Goal: Transaction & Acquisition: Book appointment/travel/reservation

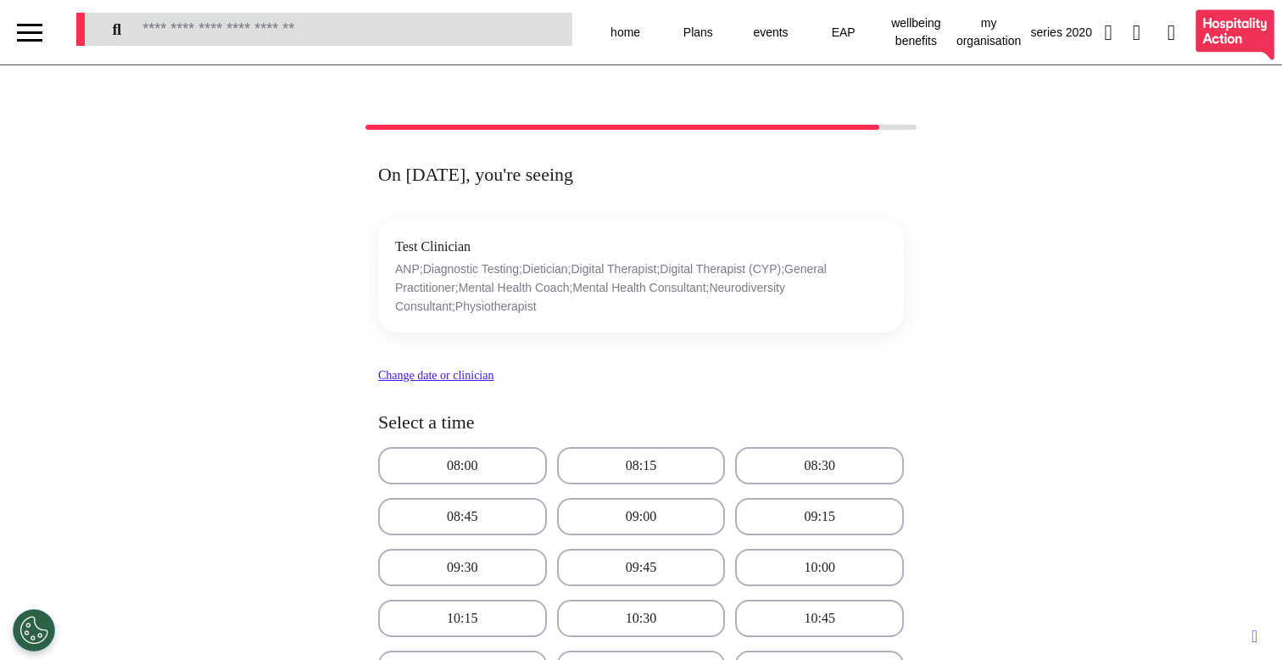
select select "**"
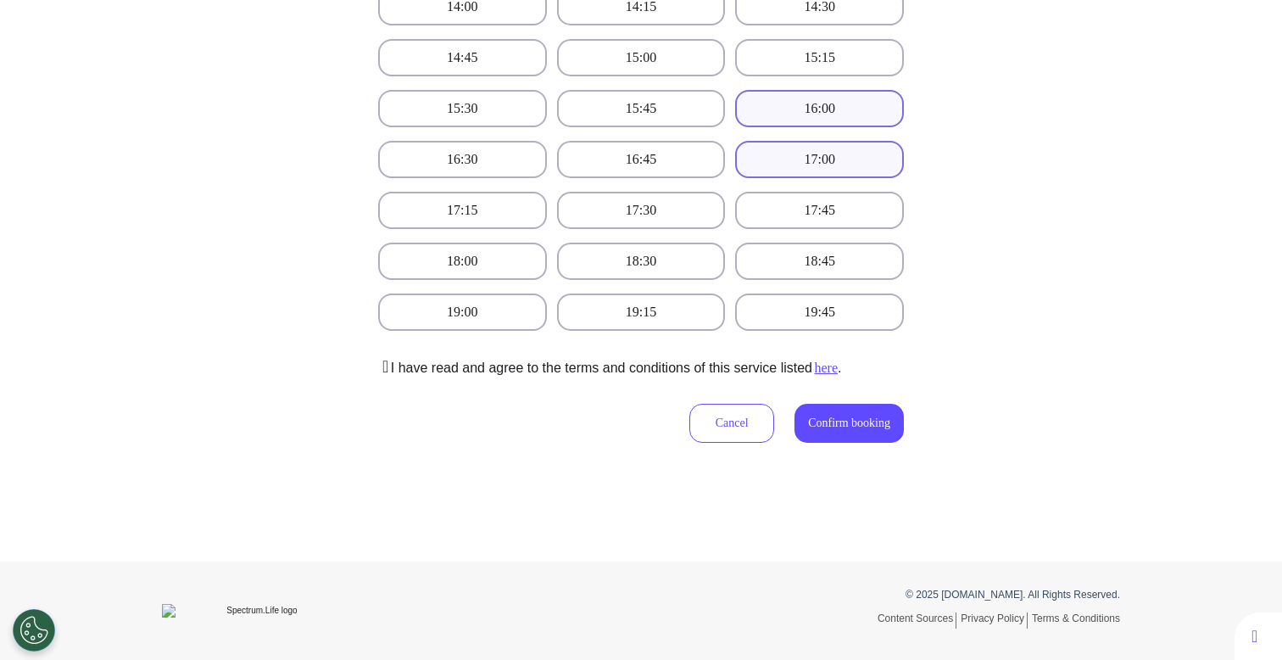
click at [844, 98] on button "16:00" at bounding box center [819, 108] width 169 height 37
click at [814, 434] on button "Confirm booking" at bounding box center [849, 423] width 109 height 39
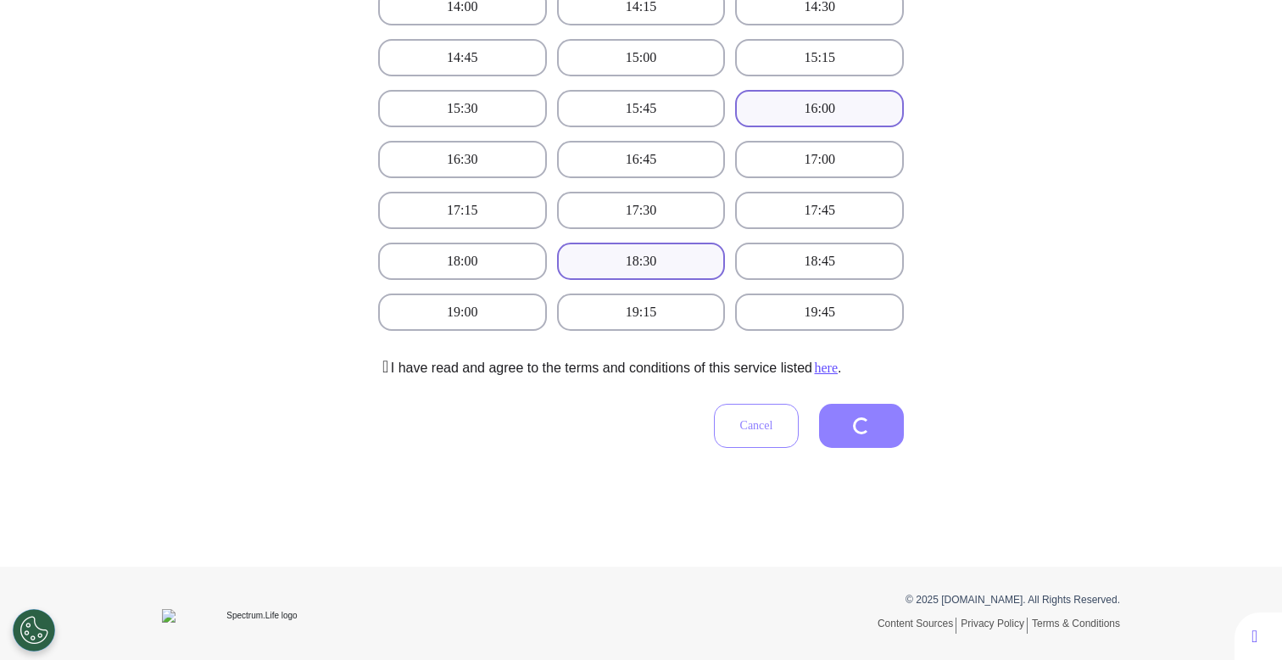
scroll to position [299, 0]
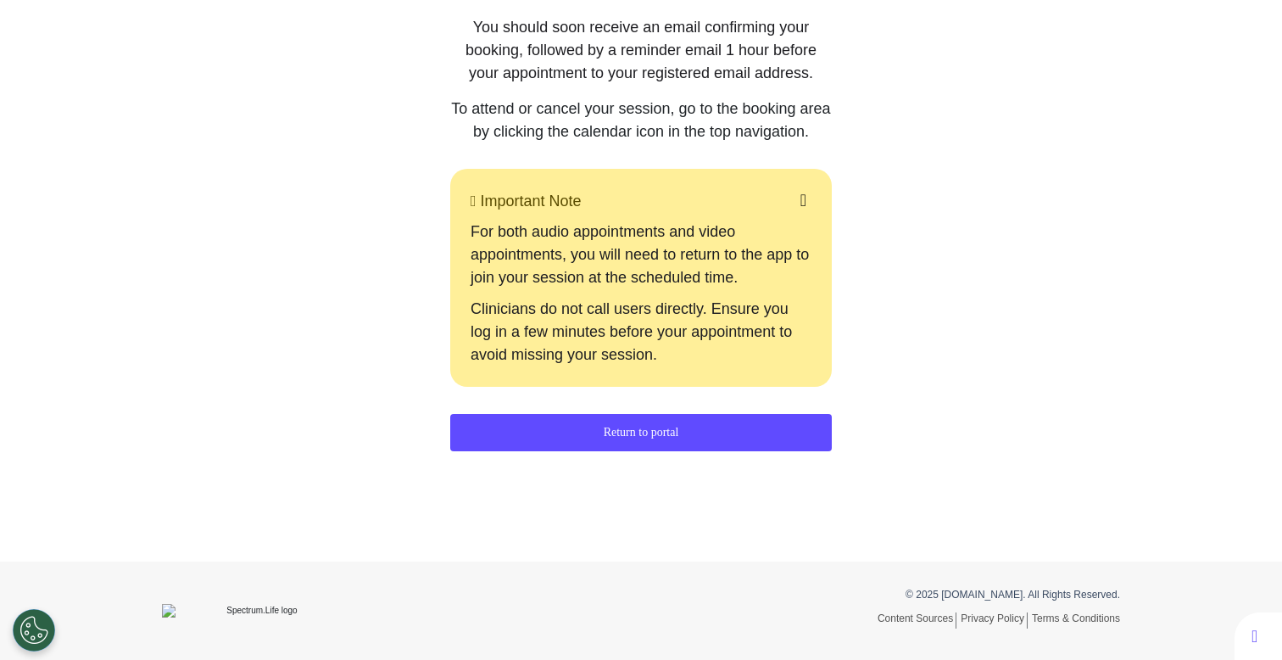
click at [561, 436] on button "Return to portal" at bounding box center [641, 432] width 382 height 37
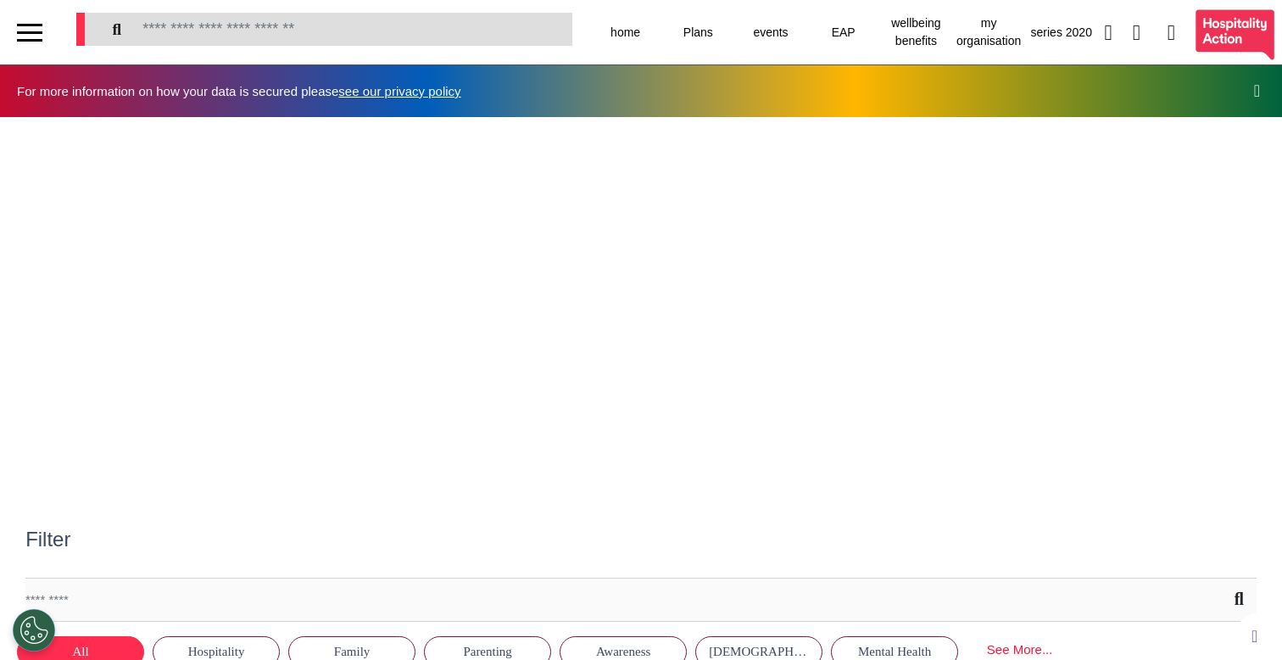
scroll to position [0, 640]
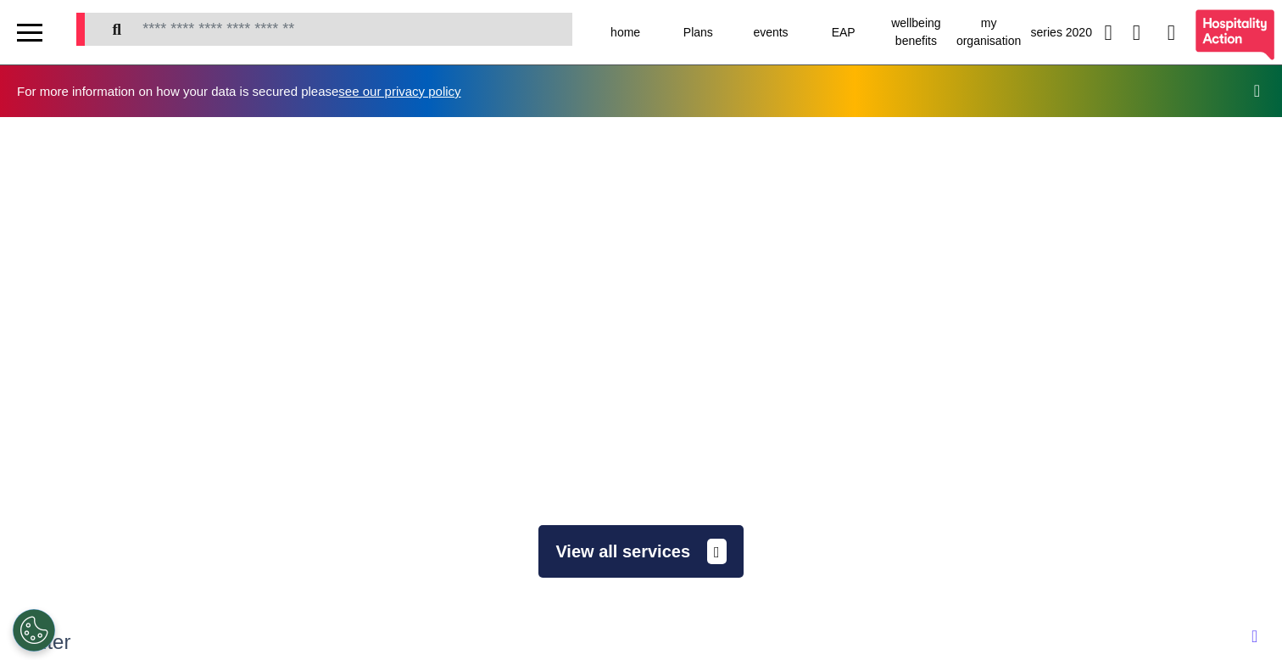
click at [600, 531] on button "View all services" at bounding box center [641, 551] width 204 height 53
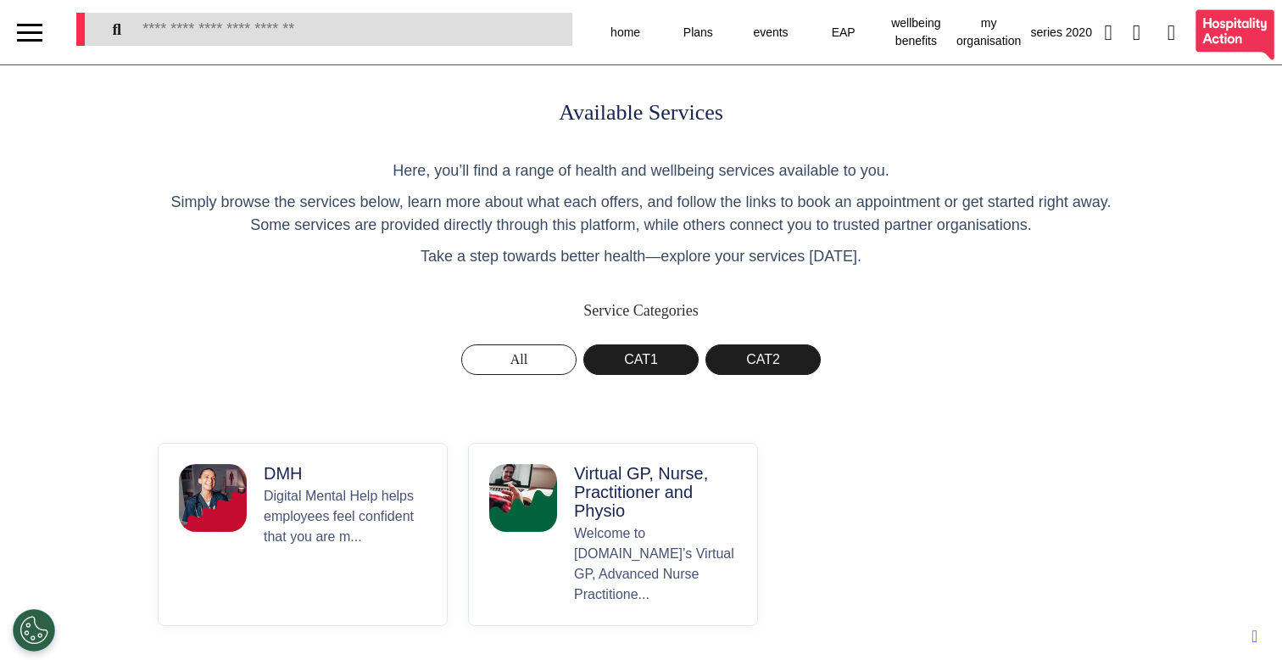
click at [611, 518] on p "Virtual GP, Nurse, Practitioner and Physio" at bounding box center [655, 492] width 163 height 56
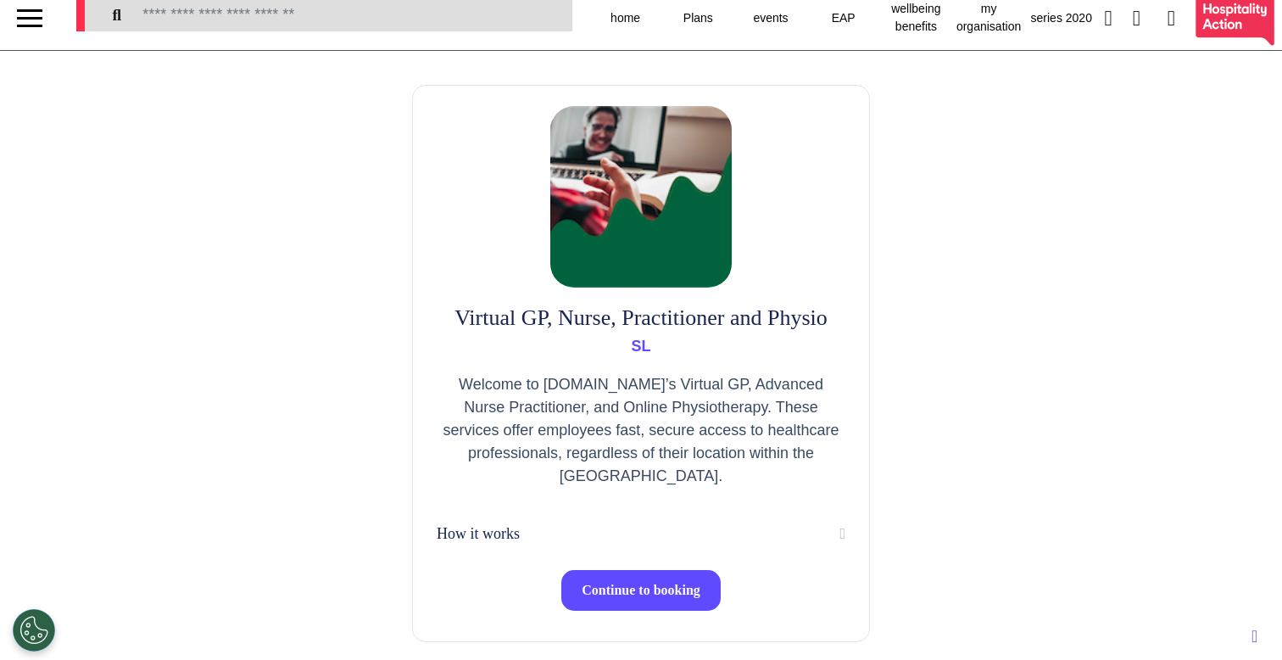
scroll to position [42, 0]
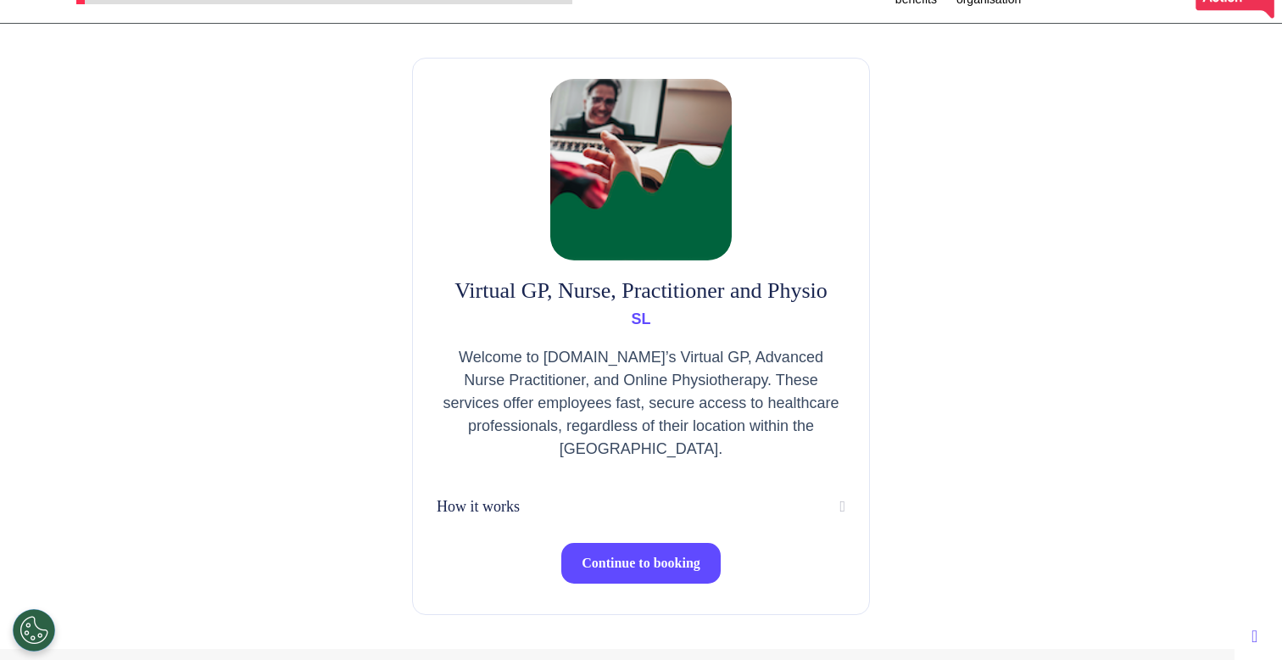
click at [593, 545] on button "Continue to booking" at bounding box center [640, 563] width 159 height 41
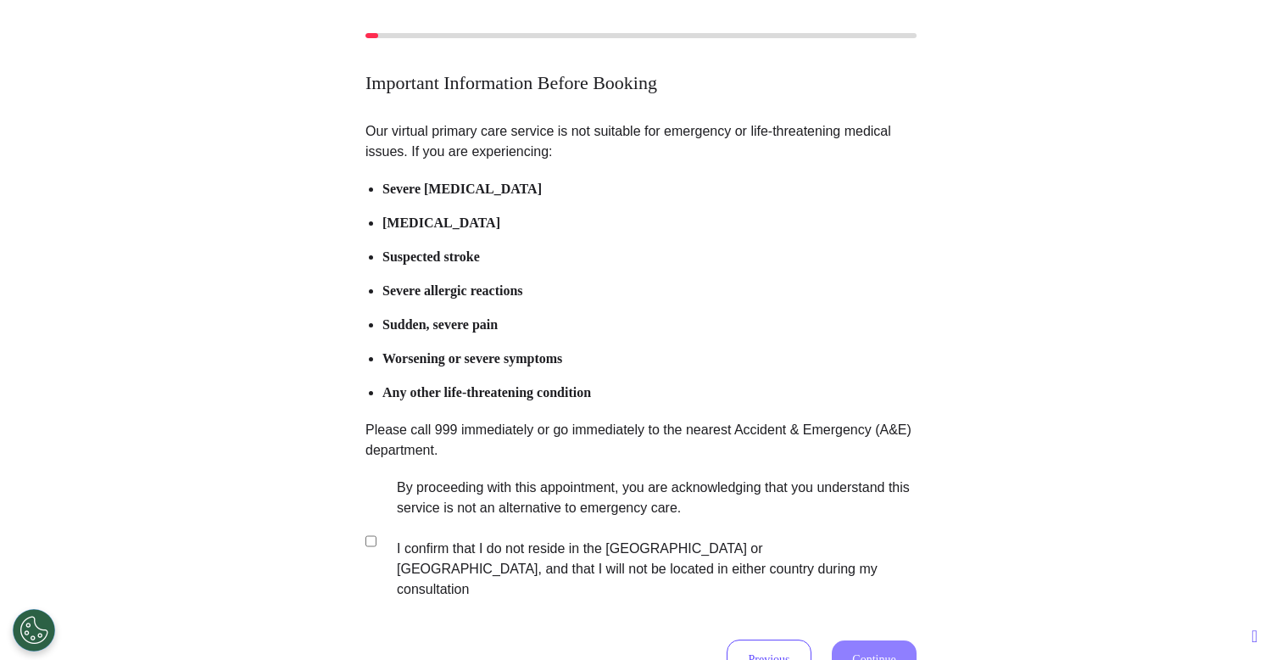
scroll to position [228, 0]
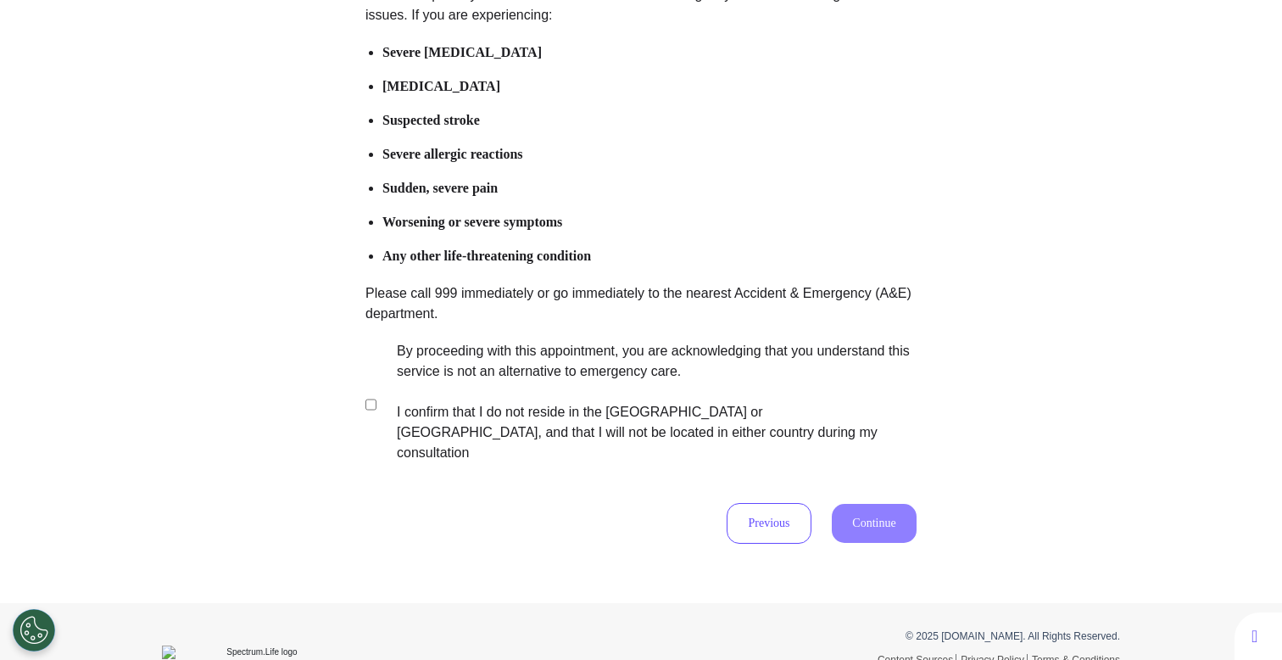
click at [605, 400] on label "By proceeding with this appointment, you are acknowledging that you understand …" at bounding box center [645, 402] width 531 height 122
click at [832, 510] on button "Continue" at bounding box center [874, 523] width 85 height 39
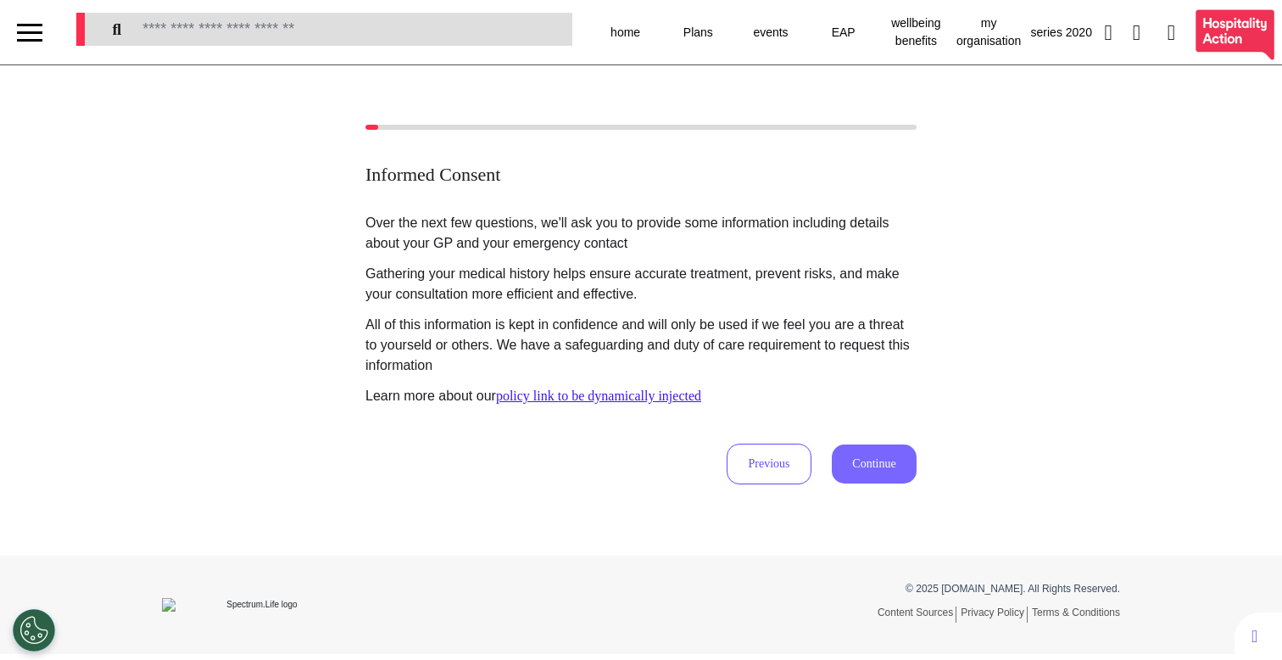
click at [851, 466] on button "Continue" at bounding box center [874, 463] width 85 height 39
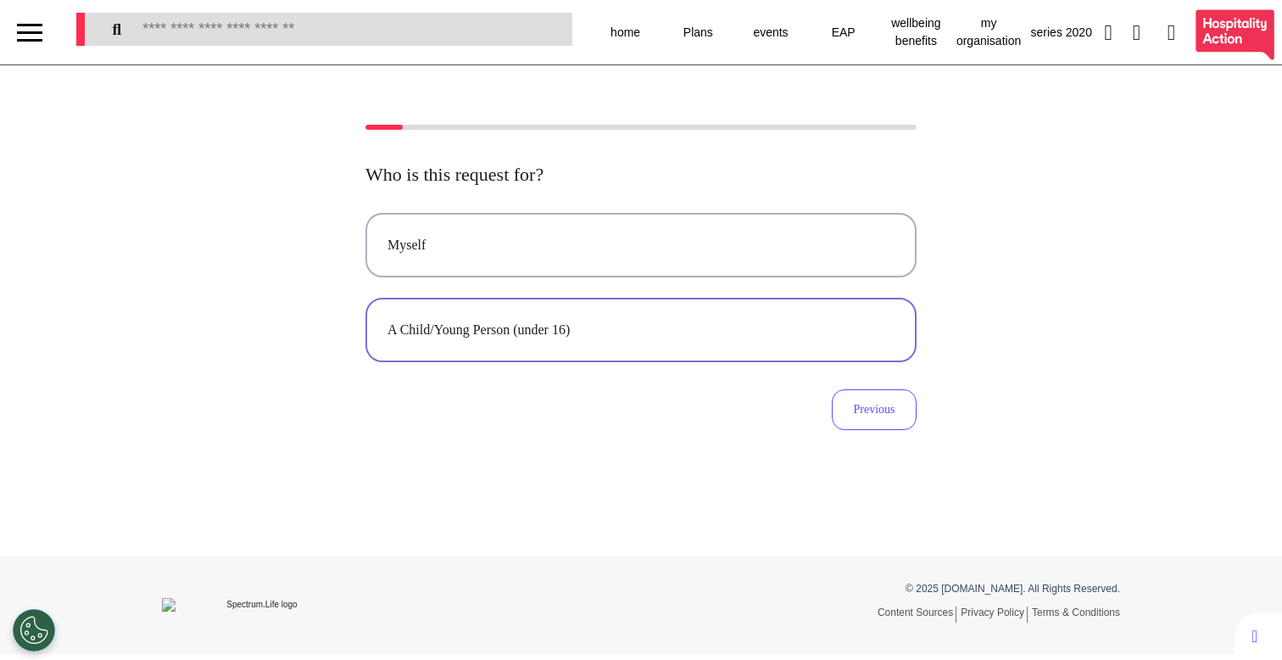
click at [685, 351] on button "A Child/Young Person (under 16)" at bounding box center [641, 330] width 551 height 64
select select "******"
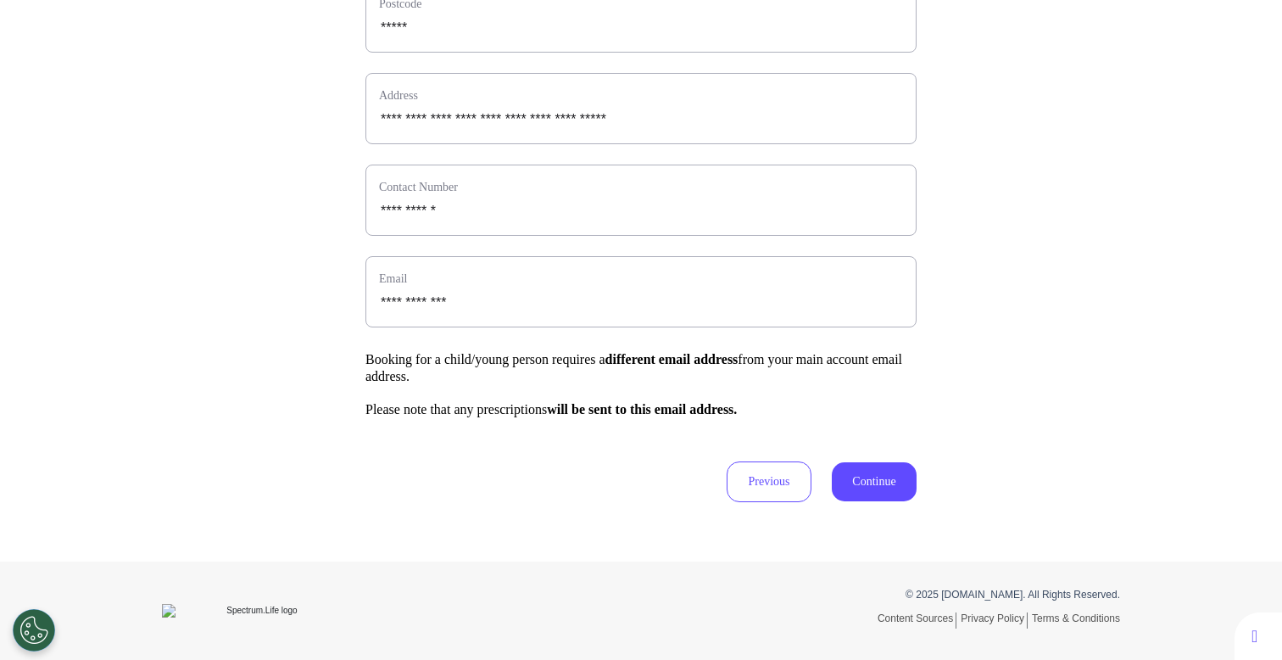
scroll to position [617, 0]
click at [853, 482] on button "Continue" at bounding box center [874, 481] width 85 height 39
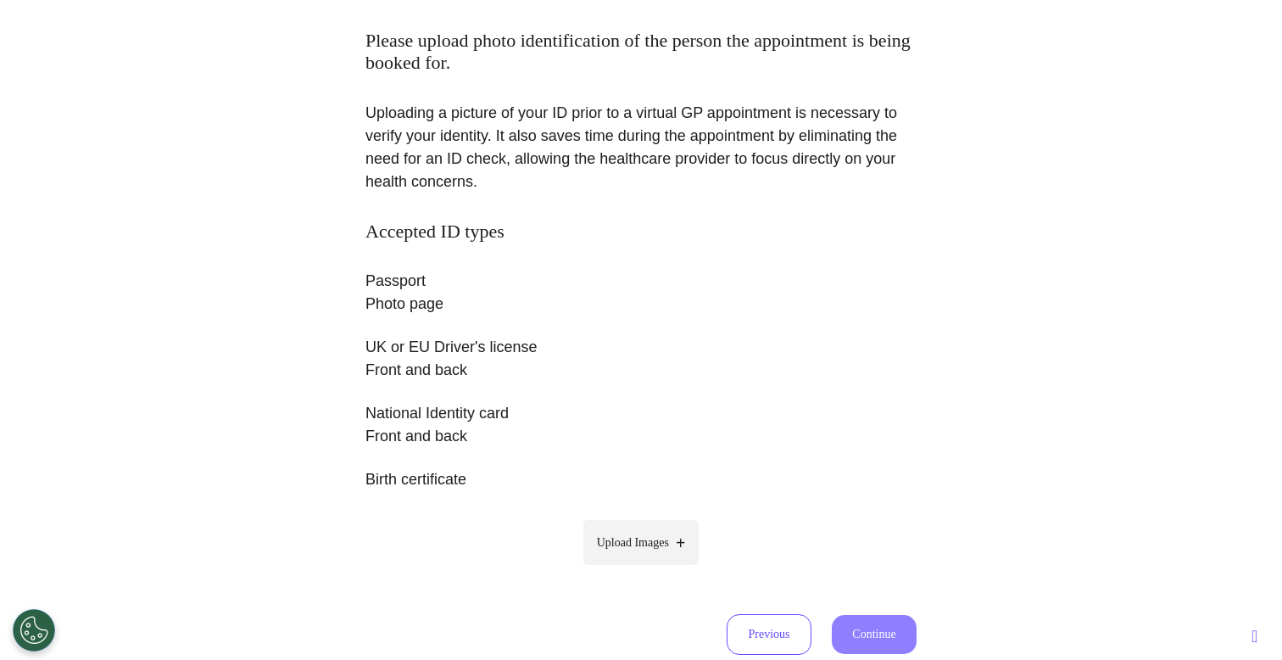
scroll to position [287, 0]
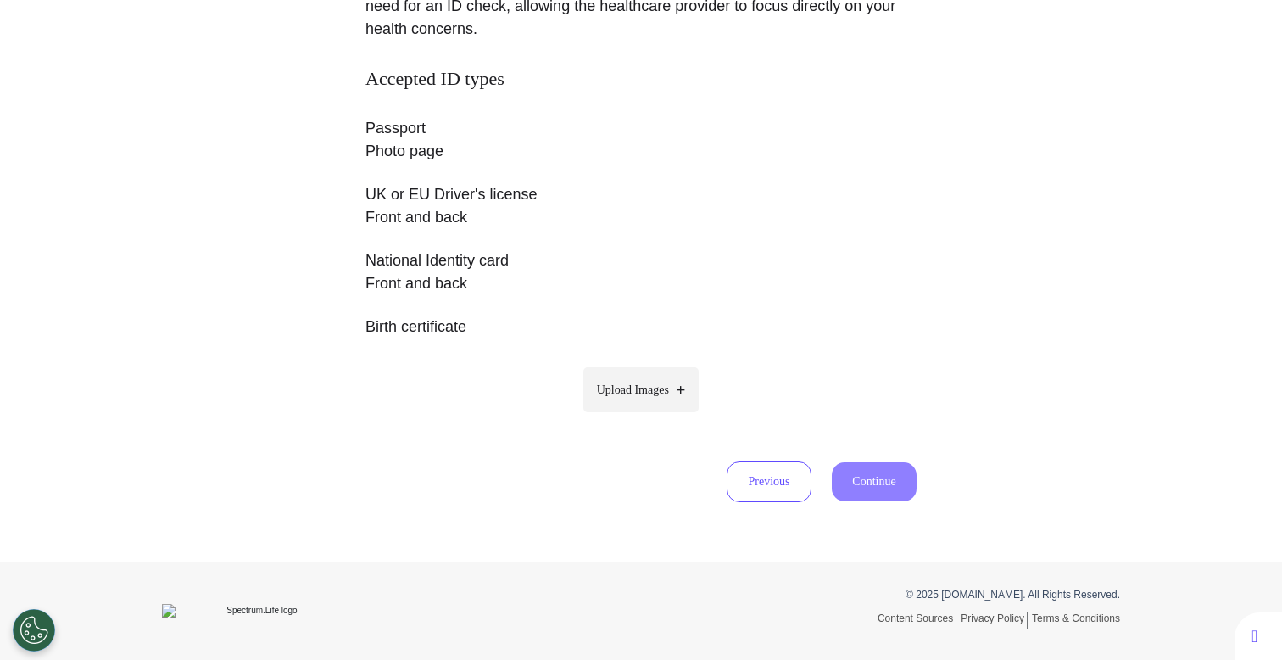
click at [660, 390] on span "Upload Images" at bounding box center [633, 390] width 72 height 18
click at [660, 416] on input "Upload Images" at bounding box center [641, 425] width 161 height 18
type input "**********"
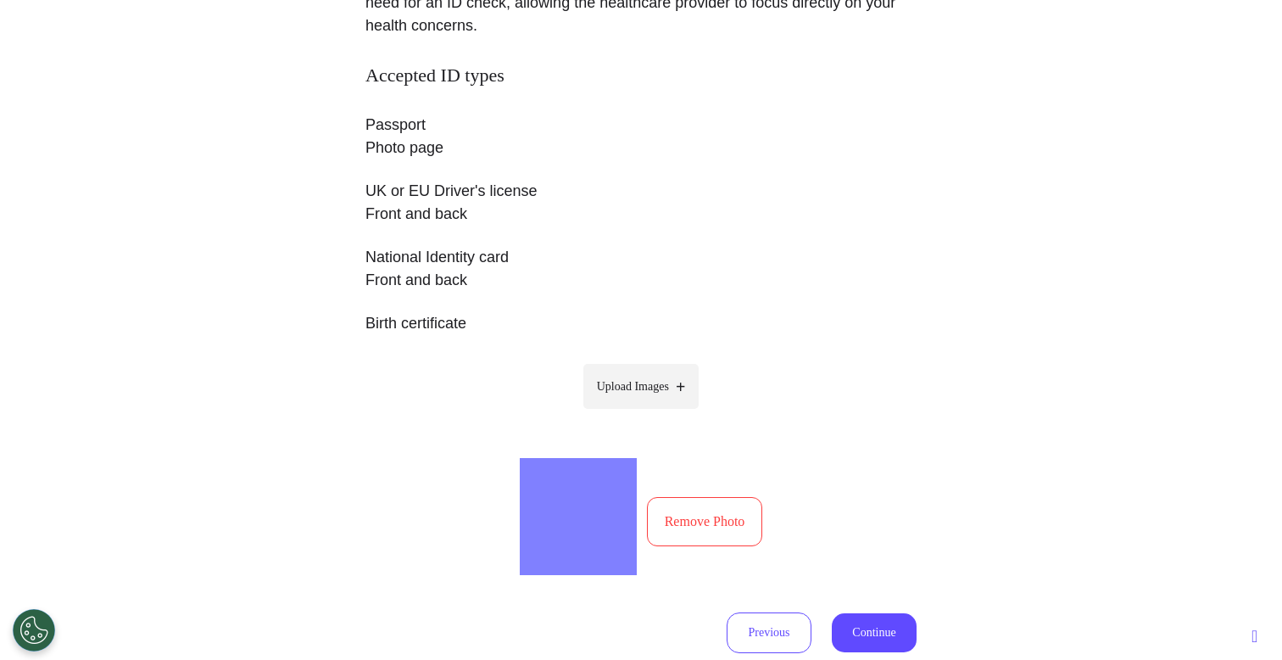
scroll to position [441, 0]
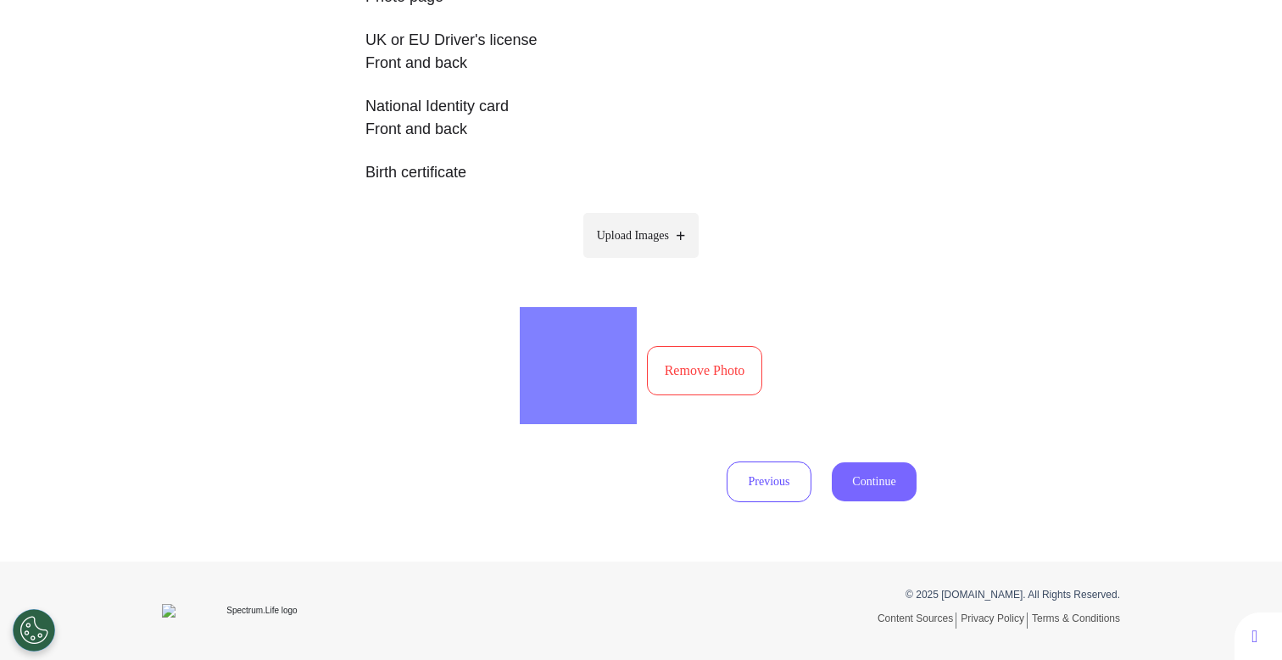
click at [848, 501] on div "Previous Continue" at bounding box center [641, 481] width 551 height 41
click at [852, 494] on button "Continue" at bounding box center [874, 481] width 85 height 39
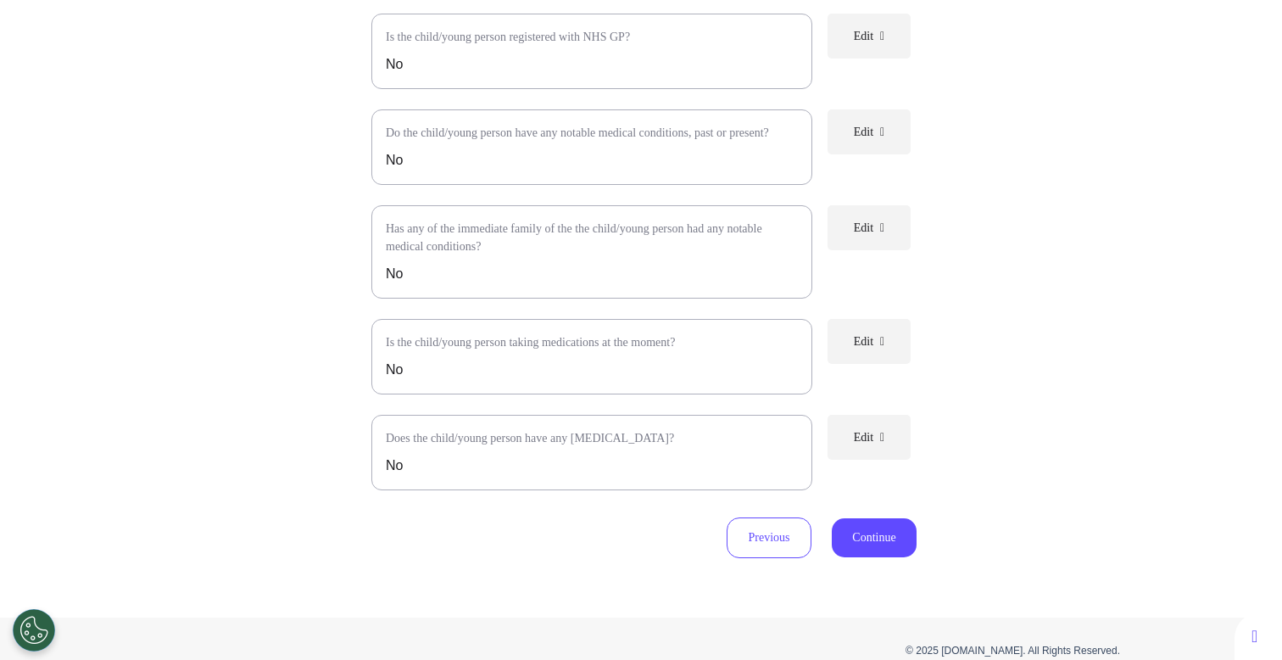
scroll to position [323, 0]
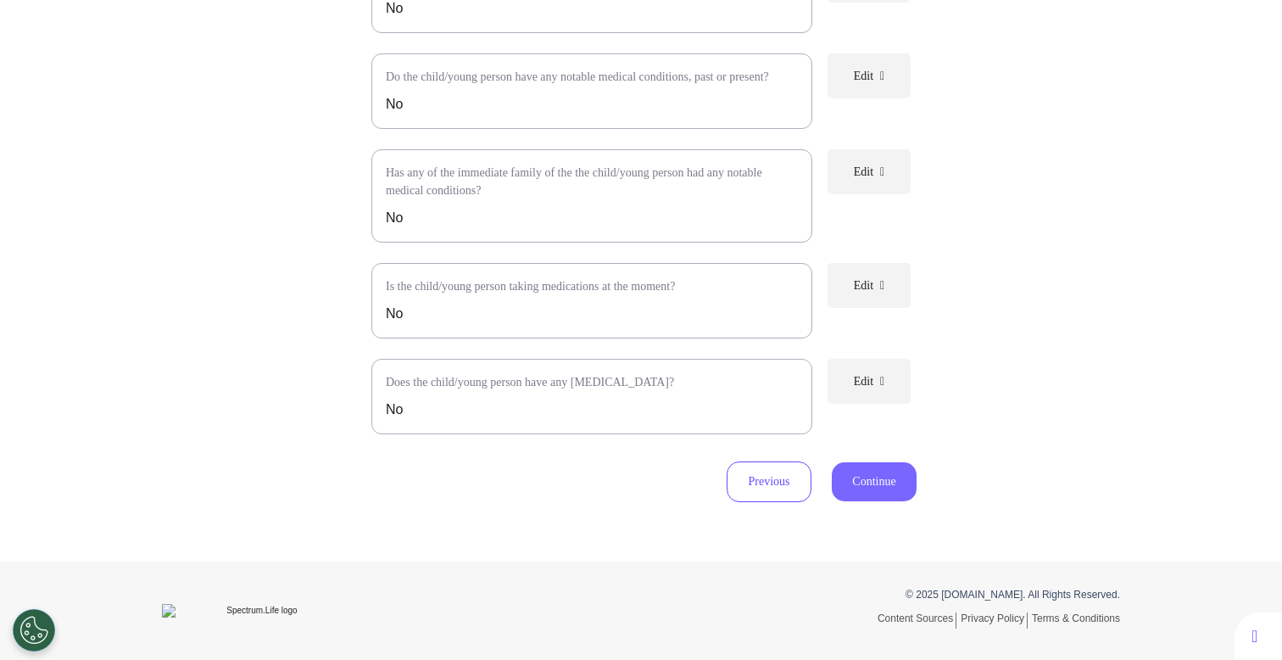
click at [862, 474] on button "Continue" at bounding box center [874, 481] width 85 height 39
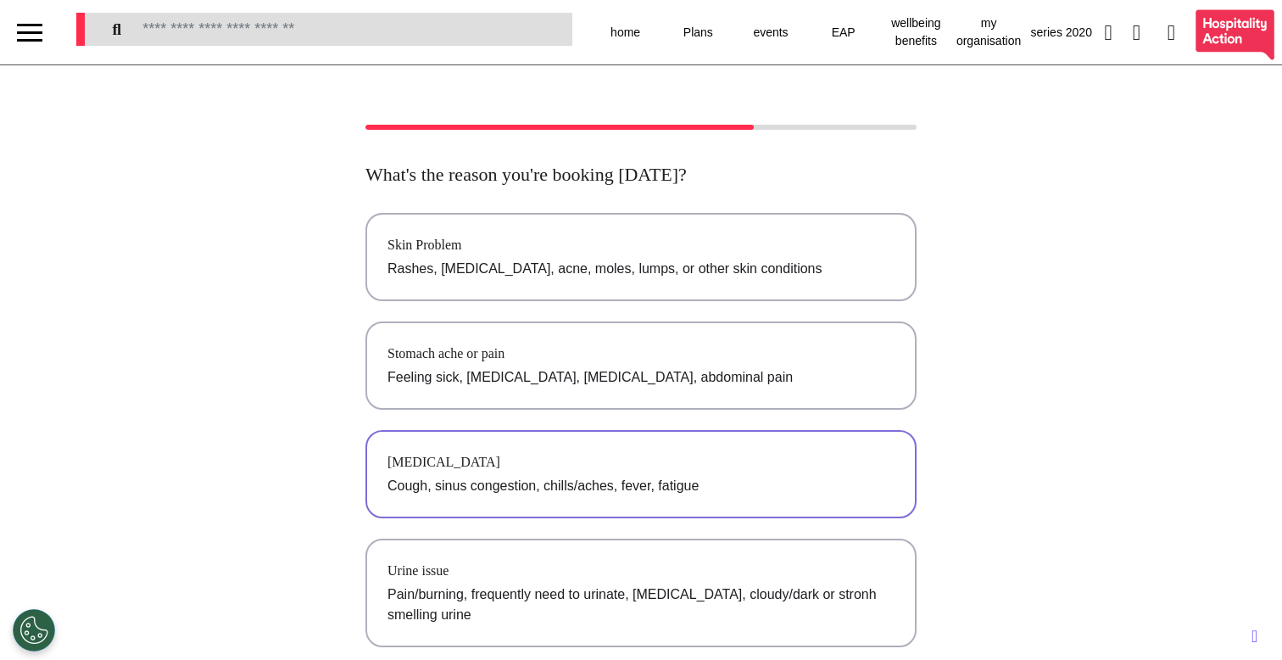
scroll to position [406, 0]
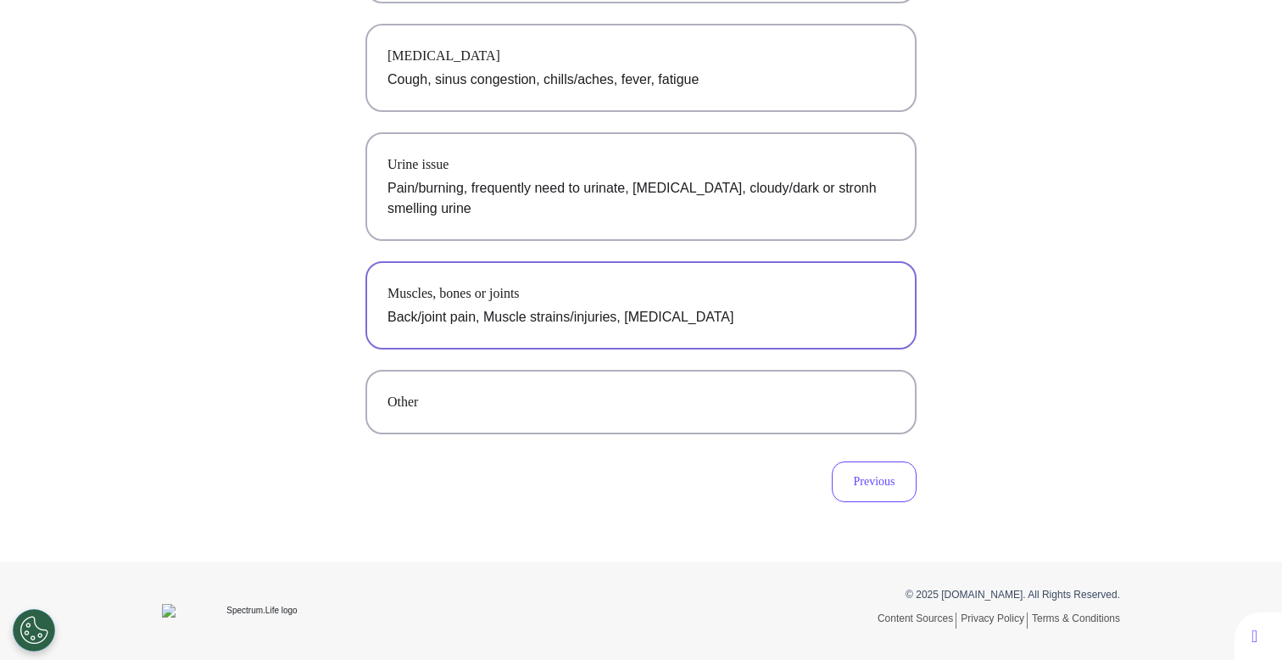
click at [596, 285] on div "Muscles, bones or joints" at bounding box center [641, 293] width 507 height 20
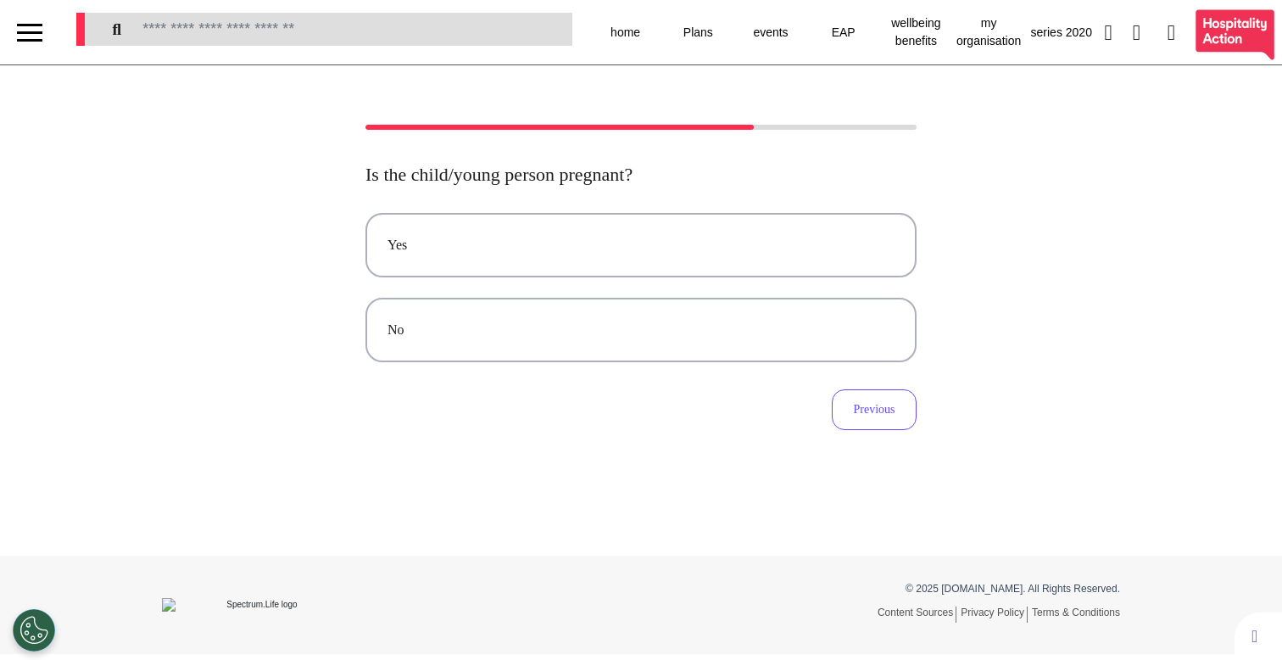
scroll to position [0, 0]
click at [730, 342] on button "No" at bounding box center [641, 330] width 551 height 64
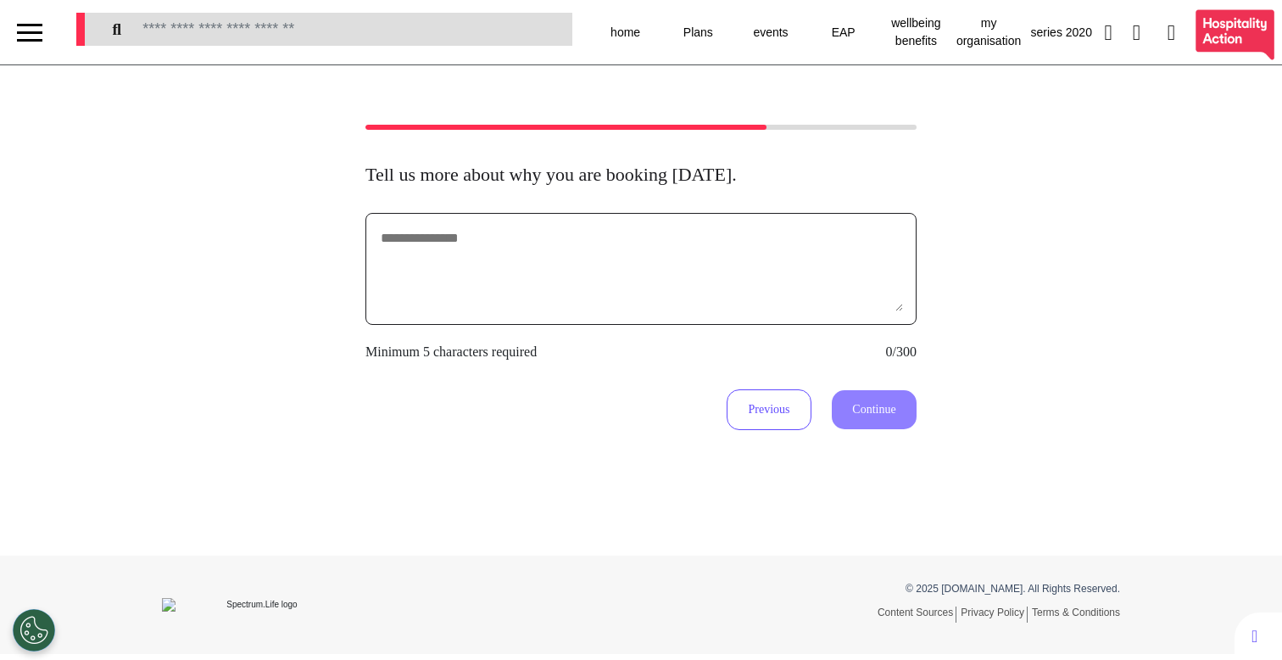
click at [724, 289] on textarea at bounding box center [641, 268] width 524 height 85
type textarea "*******"
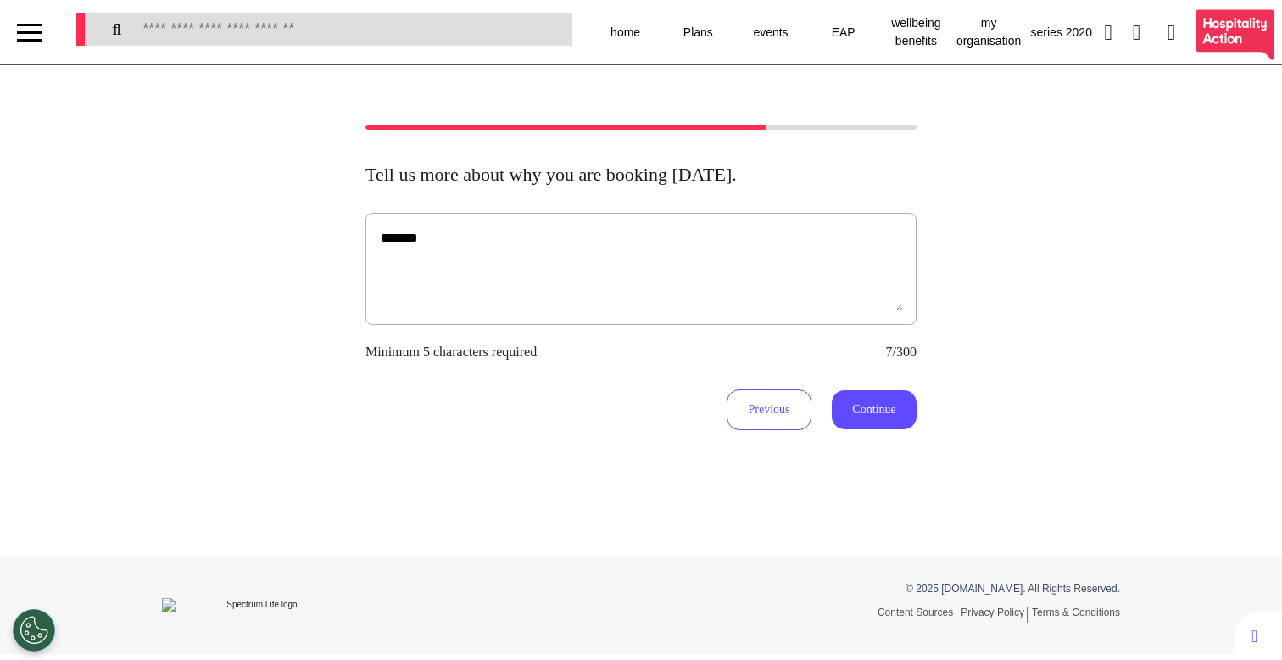
click at [904, 433] on div "Tell us more about why you are booking [DATE]. ******* Minimum 5 characters req…" at bounding box center [641, 310] width 1282 height 490
click at [891, 391] on button "Continue" at bounding box center [874, 409] width 85 height 39
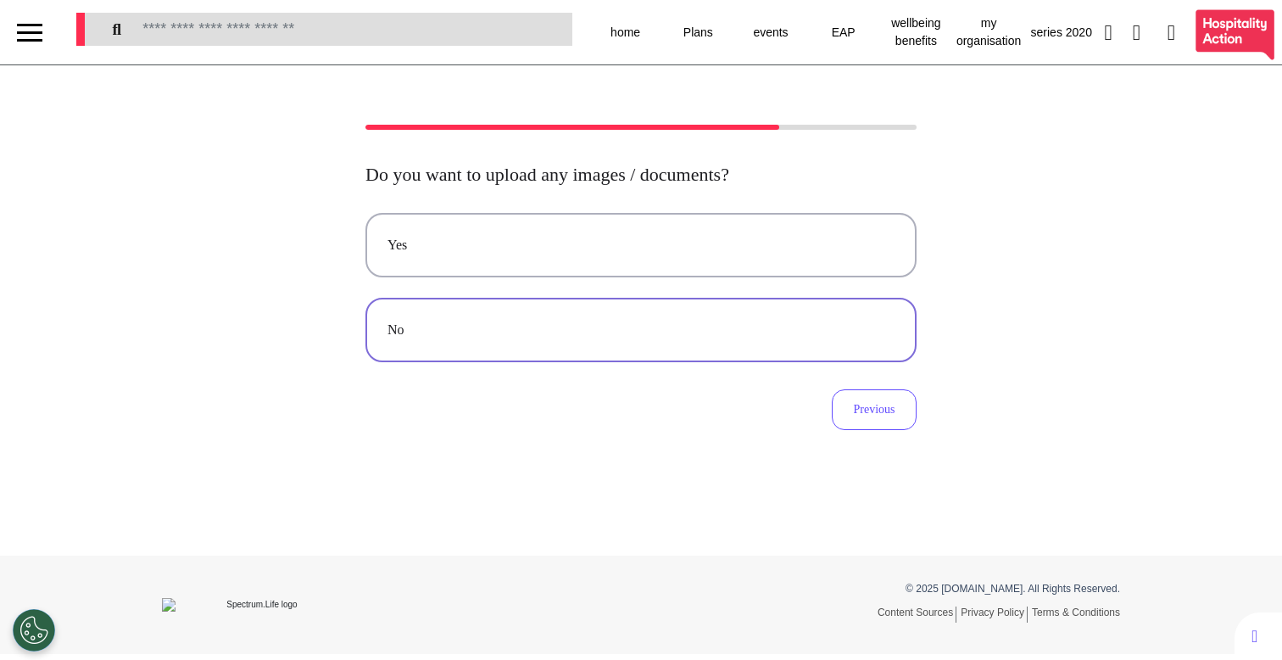
click at [520, 349] on button "No" at bounding box center [641, 330] width 551 height 64
click at [558, 282] on div "Video Audio" at bounding box center [641, 287] width 551 height 149
click at [554, 251] on div "Video" at bounding box center [641, 245] width 507 height 20
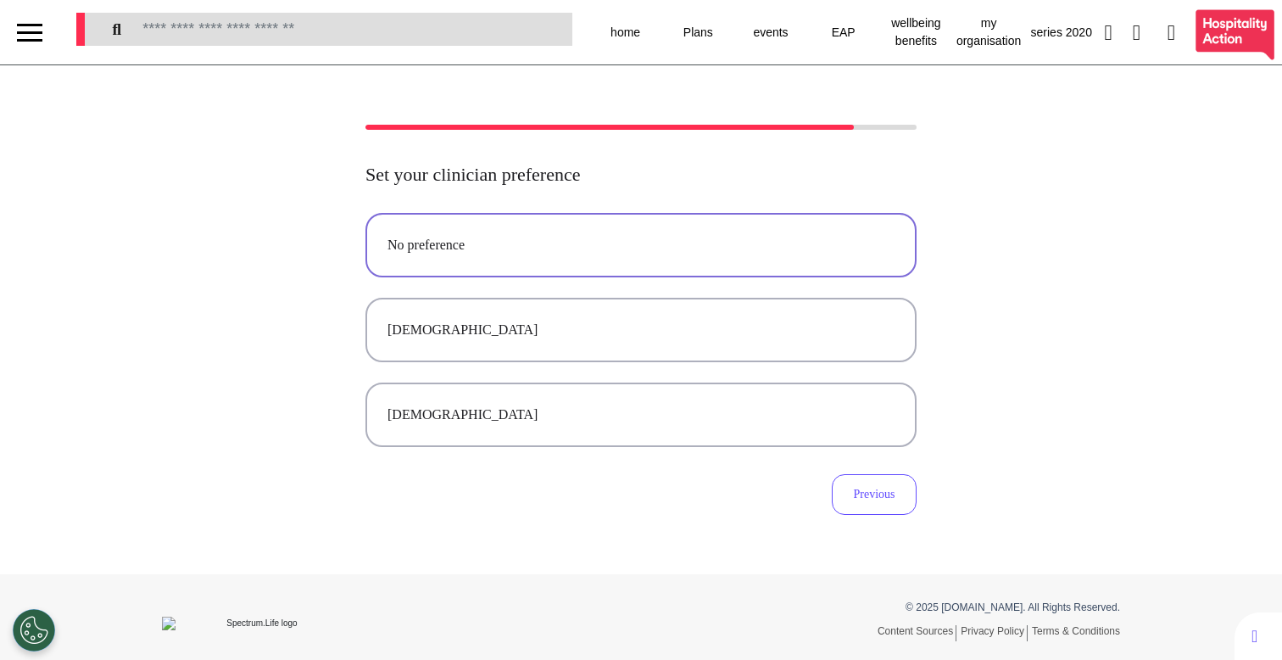
click at [576, 231] on button "No preference" at bounding box center [641, 245] width 551 height 64
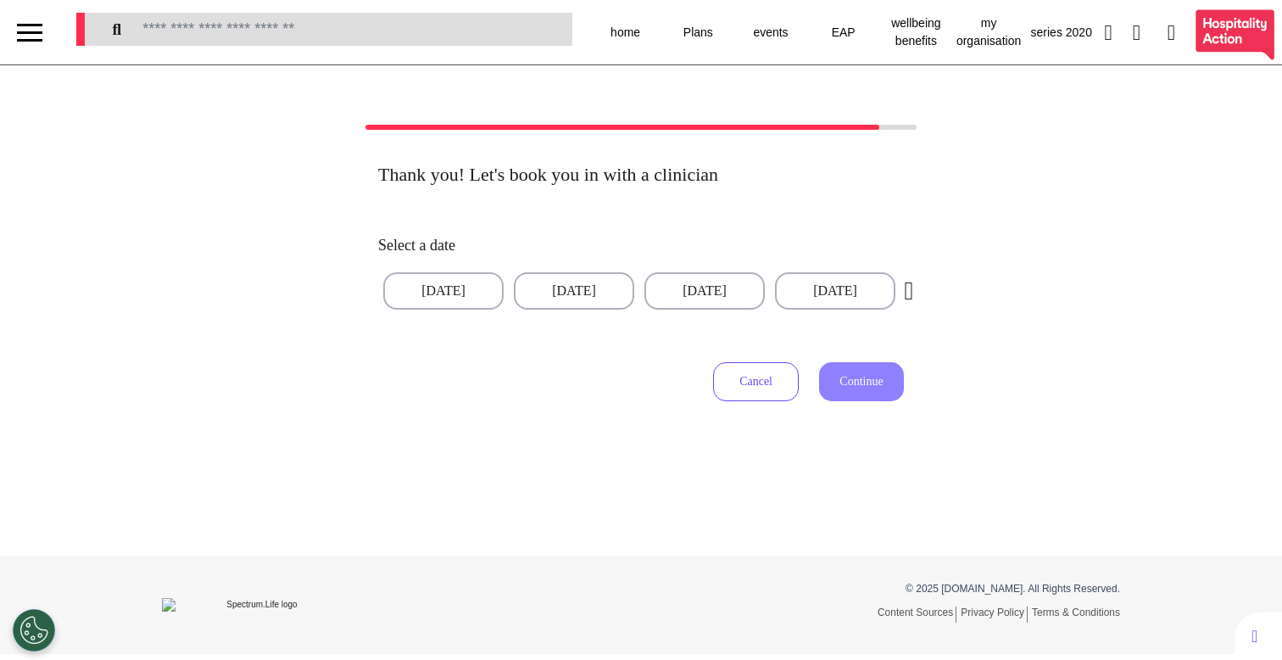
drag, startPoint x: 711, startPoint y: 293, endPoint x: 771, endPoint y: 332, distance: 71.7
click at [711, 293] on button "[DATE]" at bounding box center [705, 290] width 120 height 37
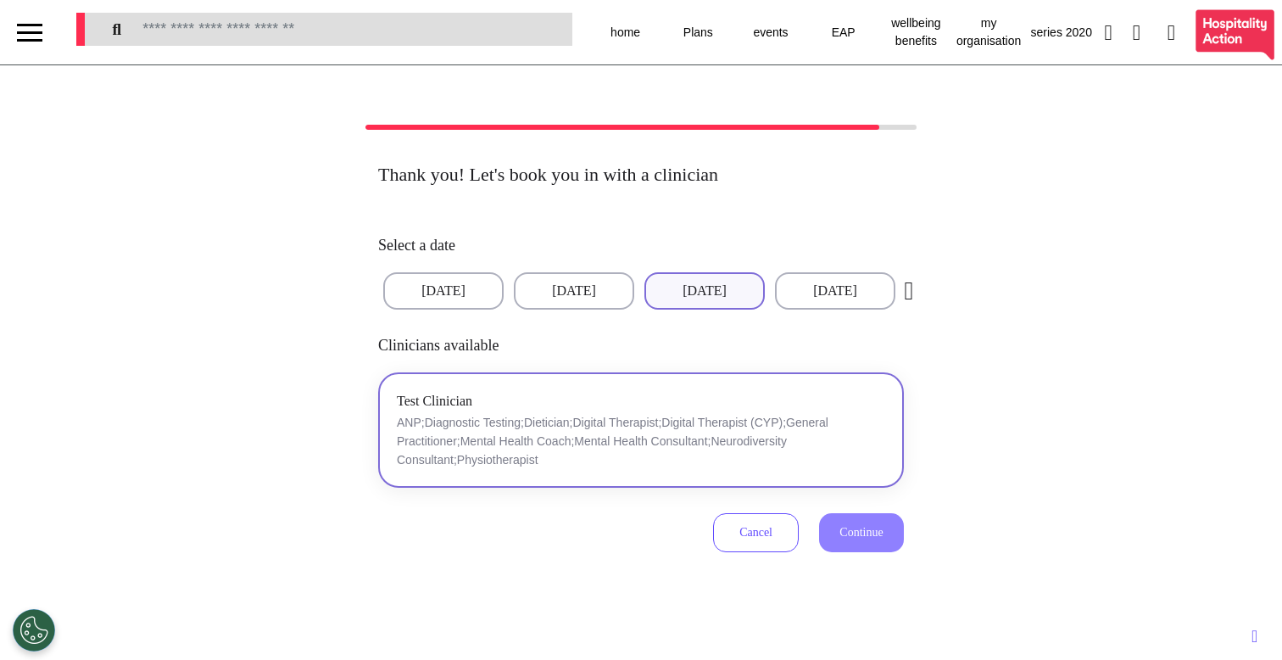
click at [714, 402] on div "Test Clinician ANP;Diagnostic Testing;Dietician;Digital Therapist;Digital Thera…" at bounding box center [641, 430] width 488 height 79
click at [847, 531] on span "Continue" at bounding box center [861, 532] width 43 height 13
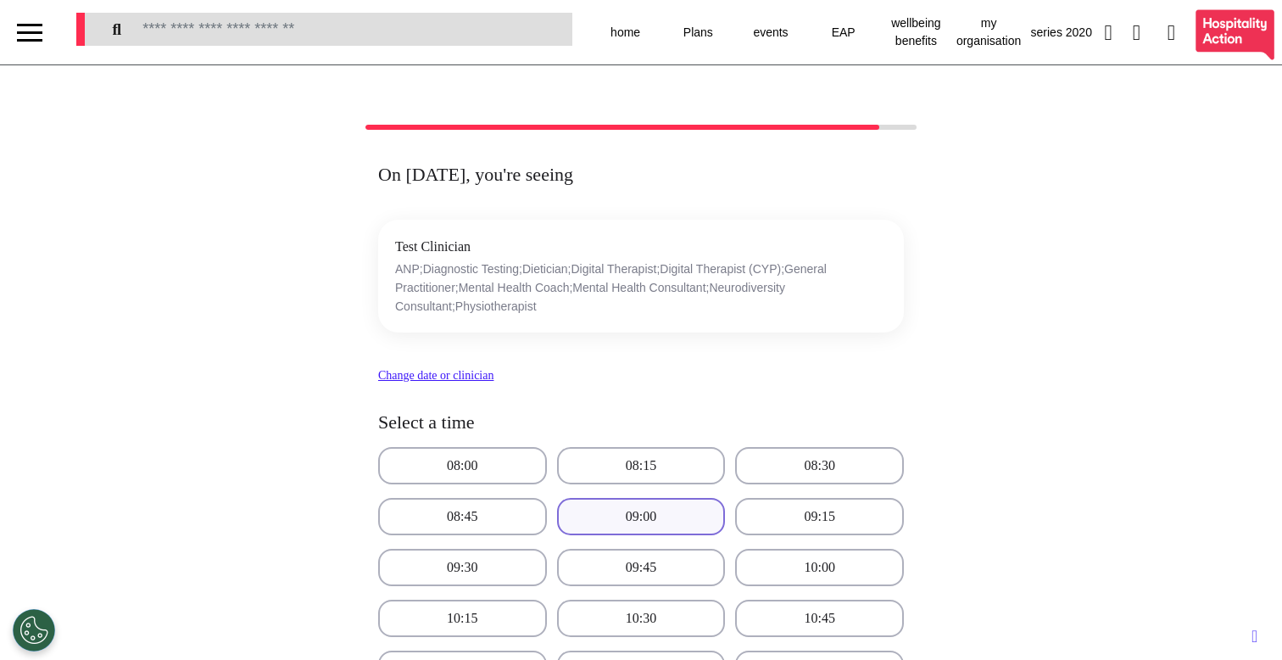
click at [676, 512] on button "09:00" at bounding box center [641, 516] width 169 height 37
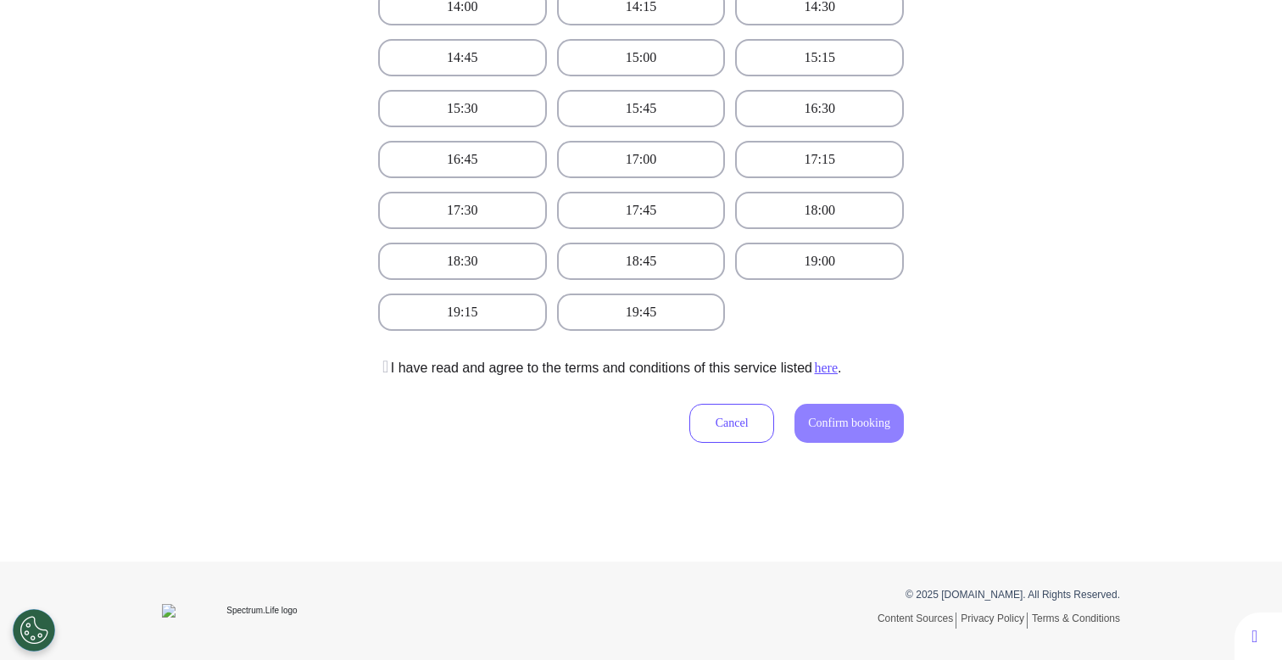
click at [388, 369] on icon at bounding box center [383, 366] width 10 height 17
click at [874, 420] on span "Confirm booking" at bounding box center [849, 422] width 82 height 13
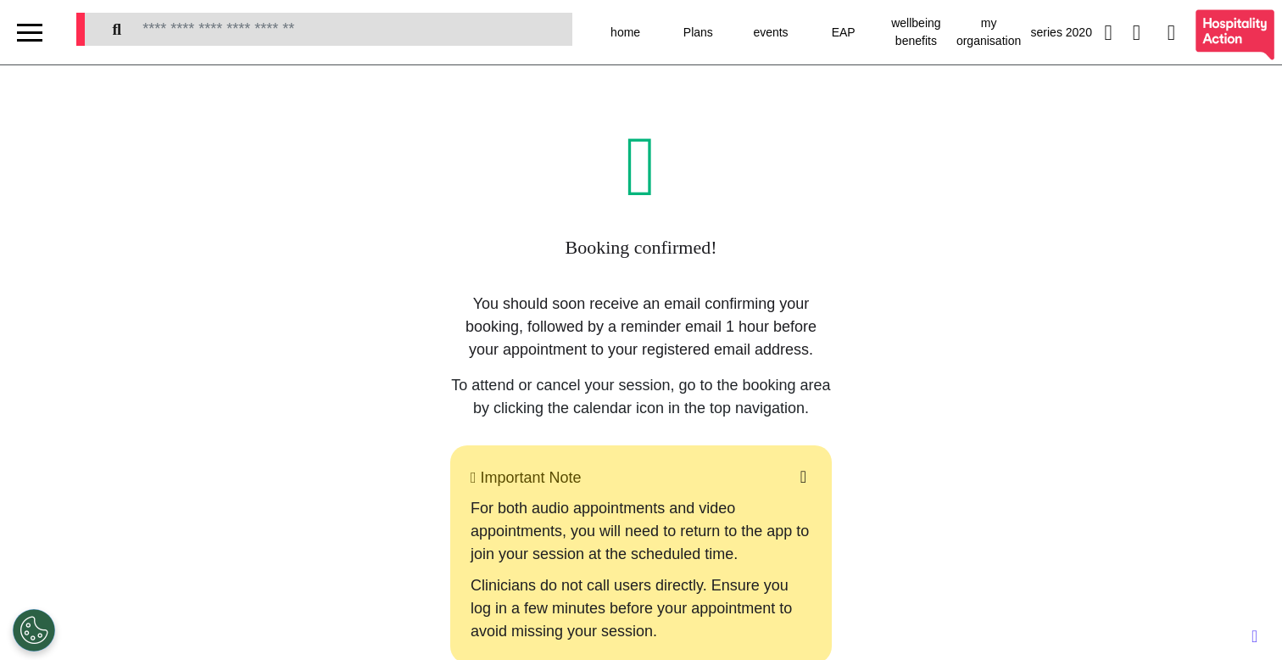
scroll to position [299, 0]
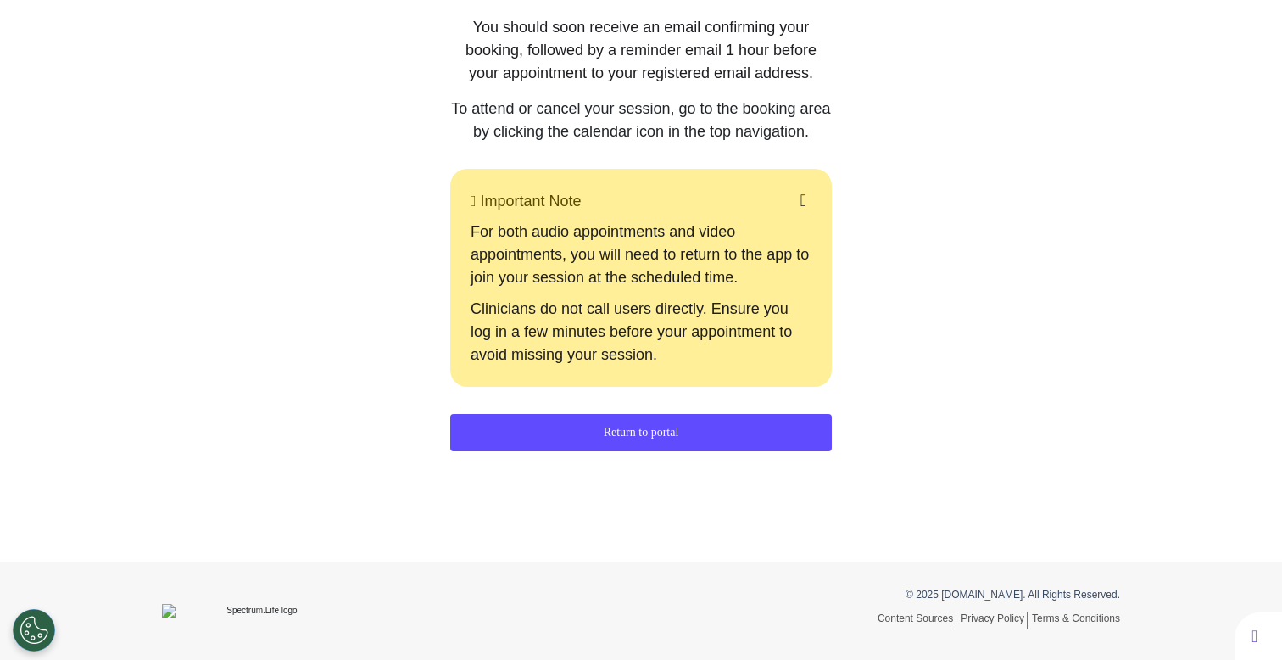
click at [607, 459] on div "Booking confirmed! You should soon receive an email confirming your booking, fo…" at bounding box center [641, 162] width 551 height 628
click at [606, 454] on div "Booking confirmed! You should soon receive an email confirming your booking, fo…" at bounding box center [641, 162] width 551 height 628
click at [609, 446] on button "Return to portal" at bounding box center [641, 432] width 382 height 37
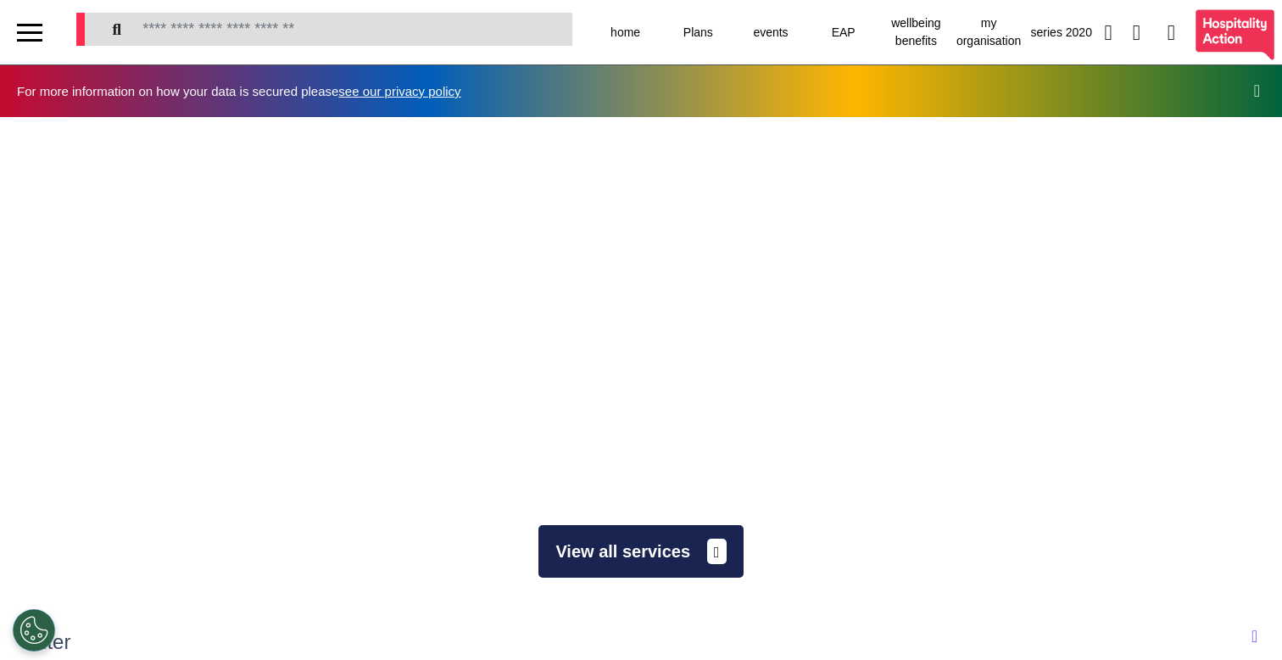
scroll to position [0, 640]
click at [644, 551] on button "View all services" at bounding box center [641, 551] width 204 height 53
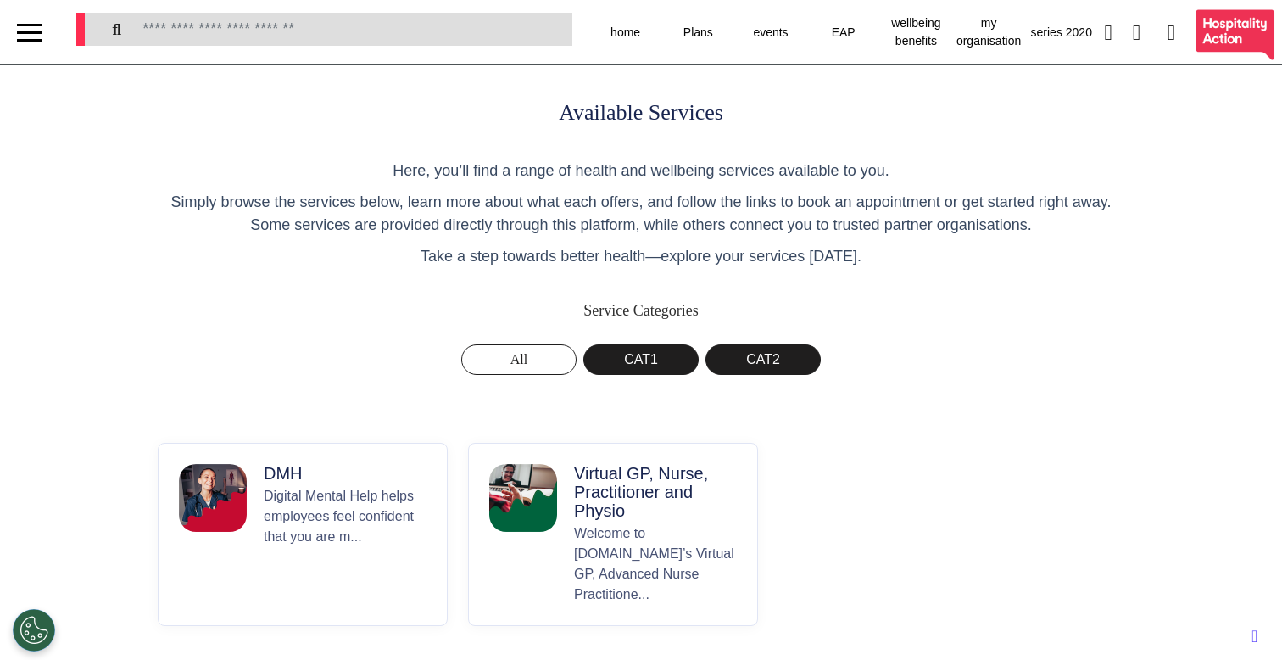
click at [574, 527] on p "Welcome to [DOMAIN_NAME]’s Virtual GP, Advanced Nurse Practitione..." at bounding box center [655, 563] width 163 height 81
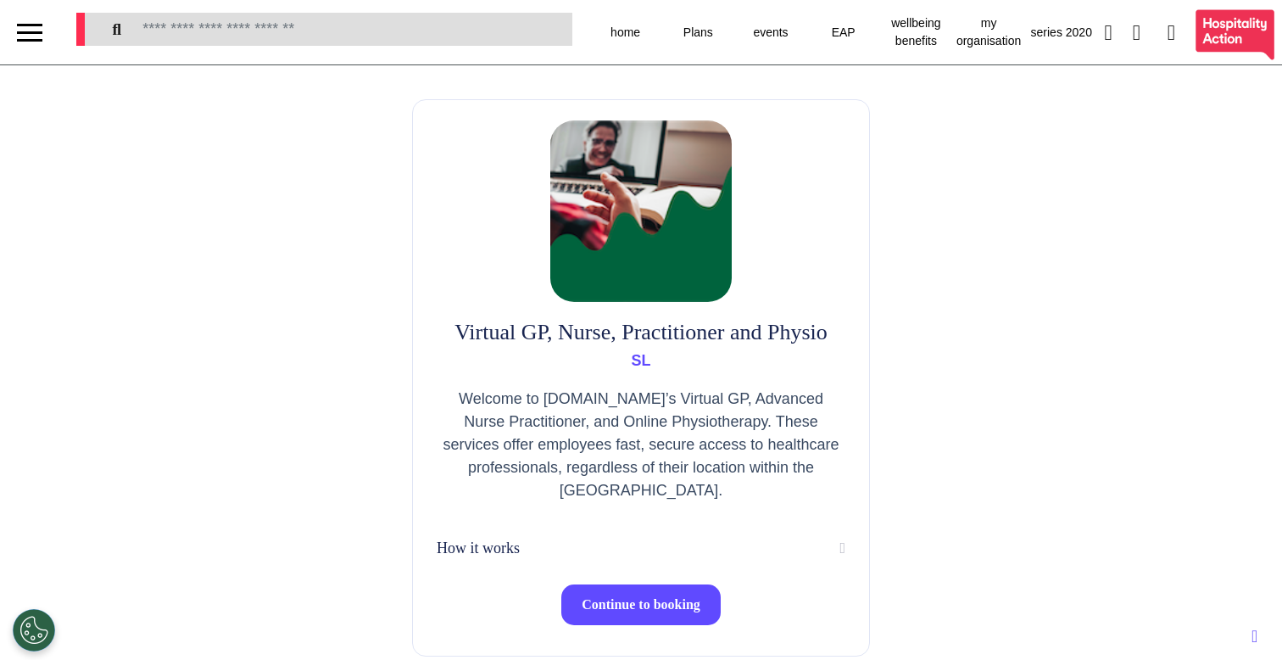
scroll to position [132, 0]
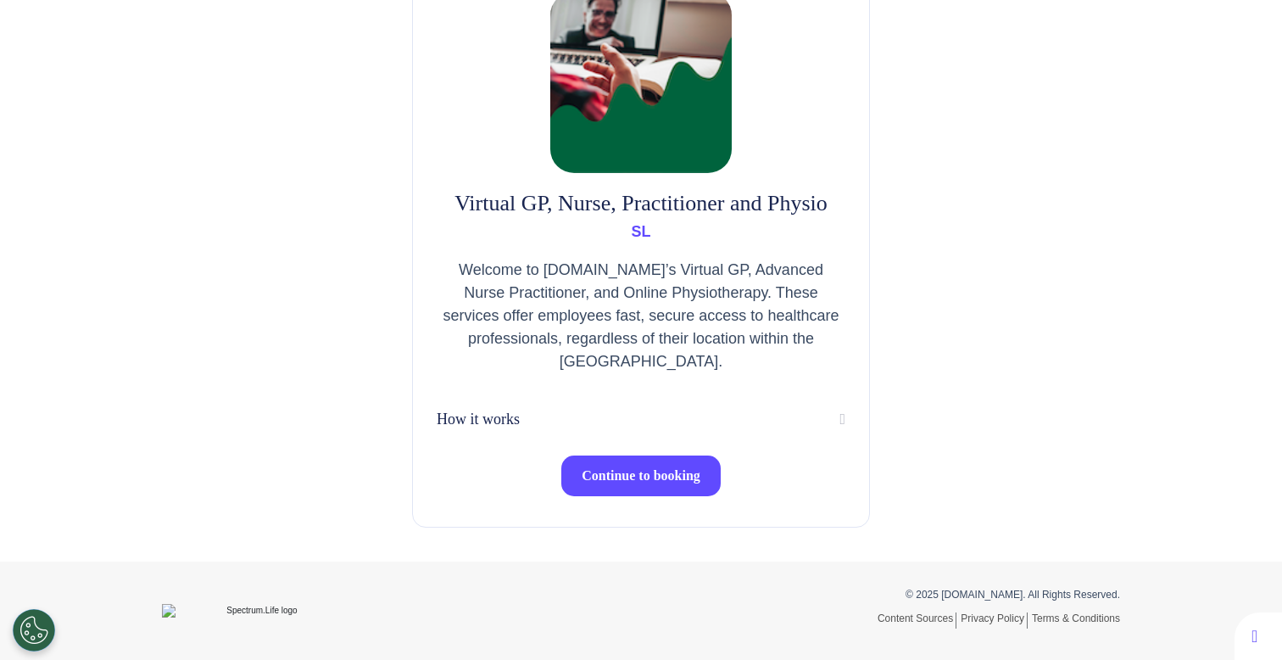
click at [627, 488] on button "Continue to booking" at bounding box center [640, 475] width 159 height 41
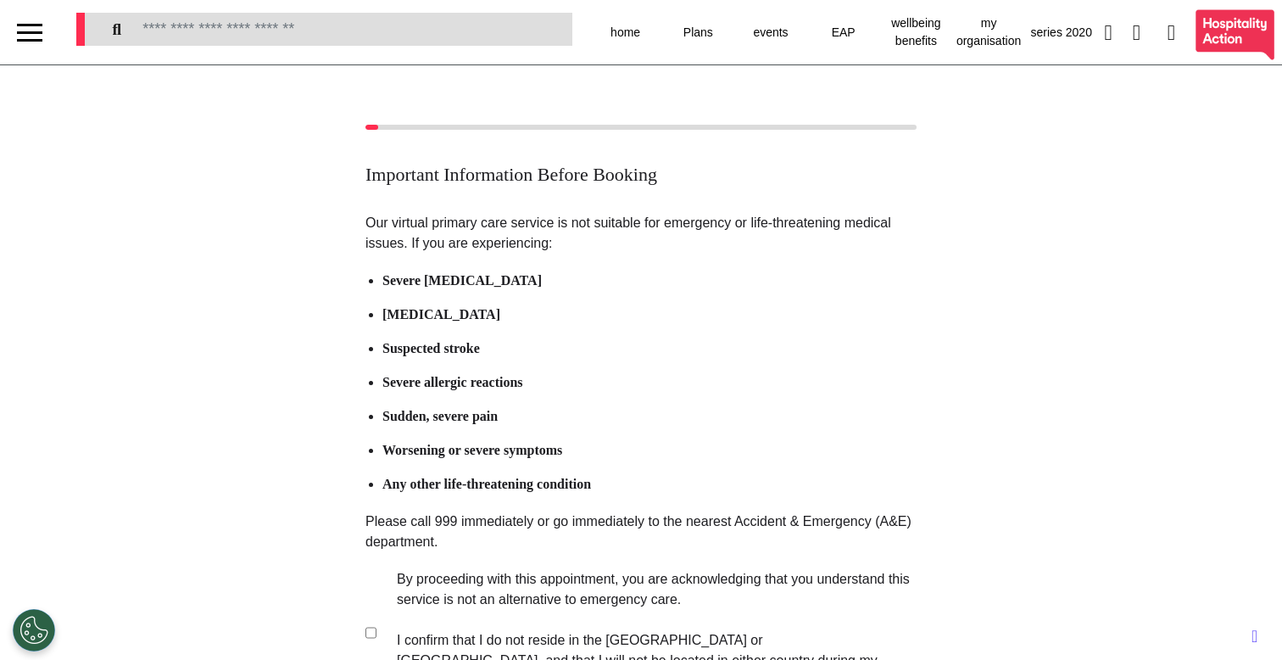
scroll to position [233, 0]
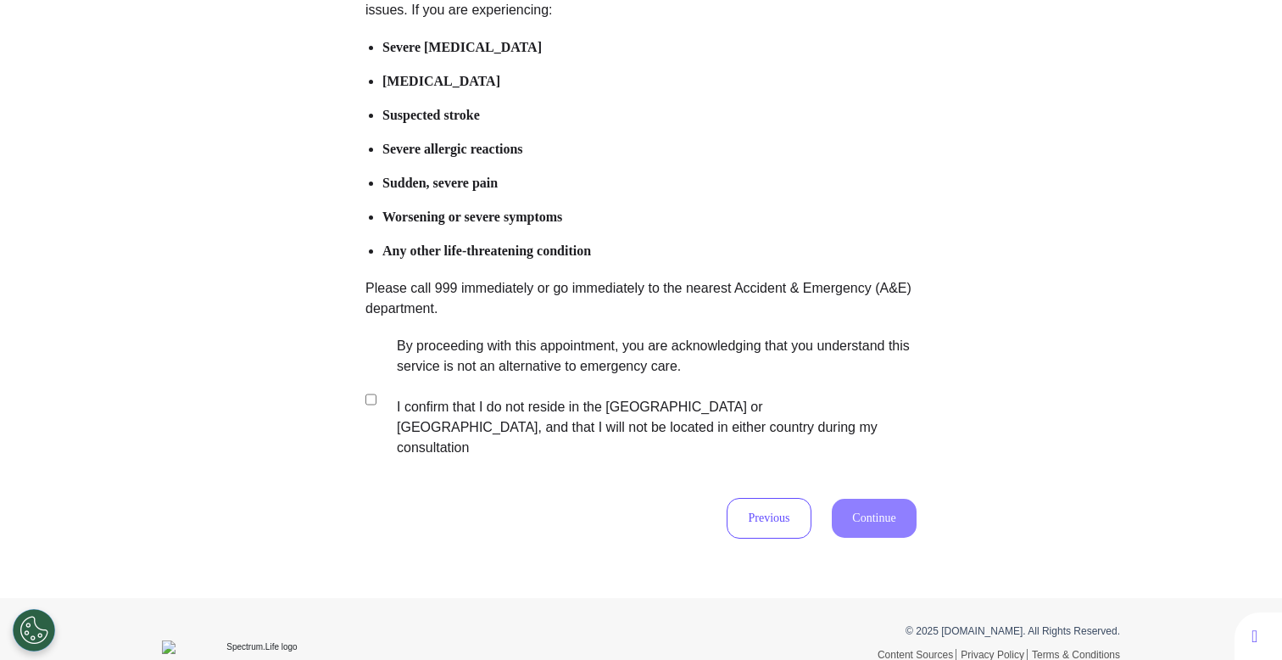
click at [583, 392] on label "By proceeding with this appointment, you are acknowledging that you understand …" at bounding box center [645, 397] width 531 height 122
click at [843, 499] on button "Continue" at bounding box center [874, 518] width 85 height 39
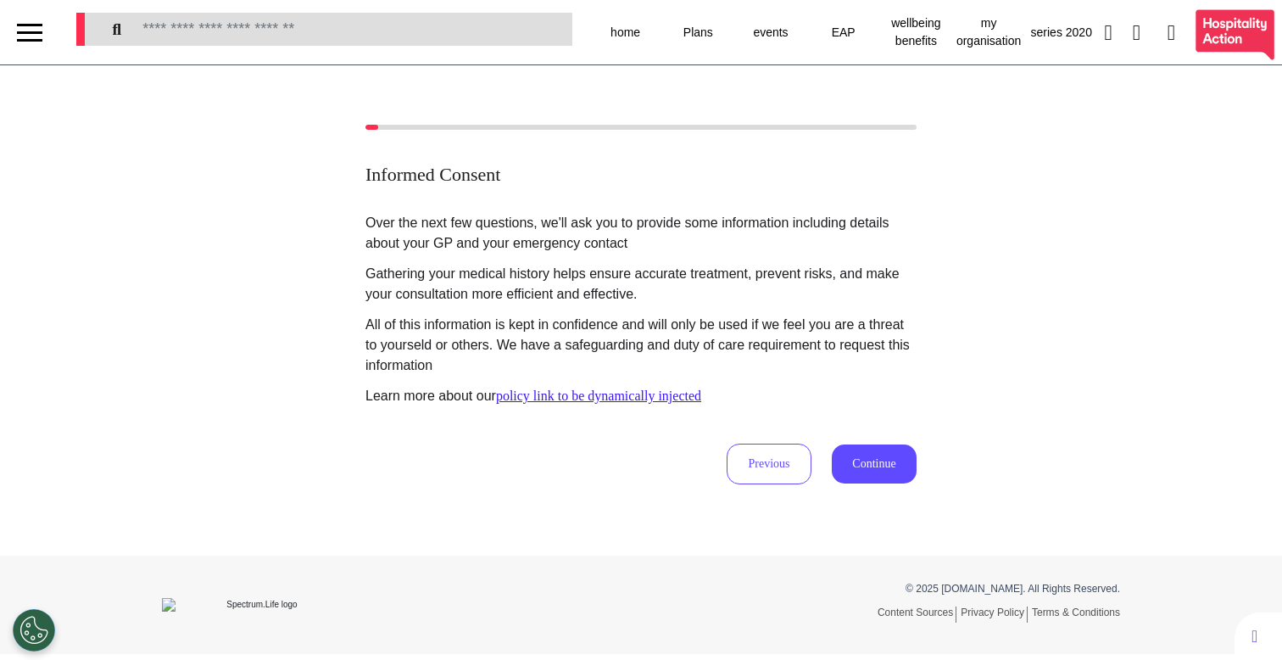
scroll to position [0, 0]
click at [879, 467] on button "Continue" at bounding box center [874, 463] width 85 height 39
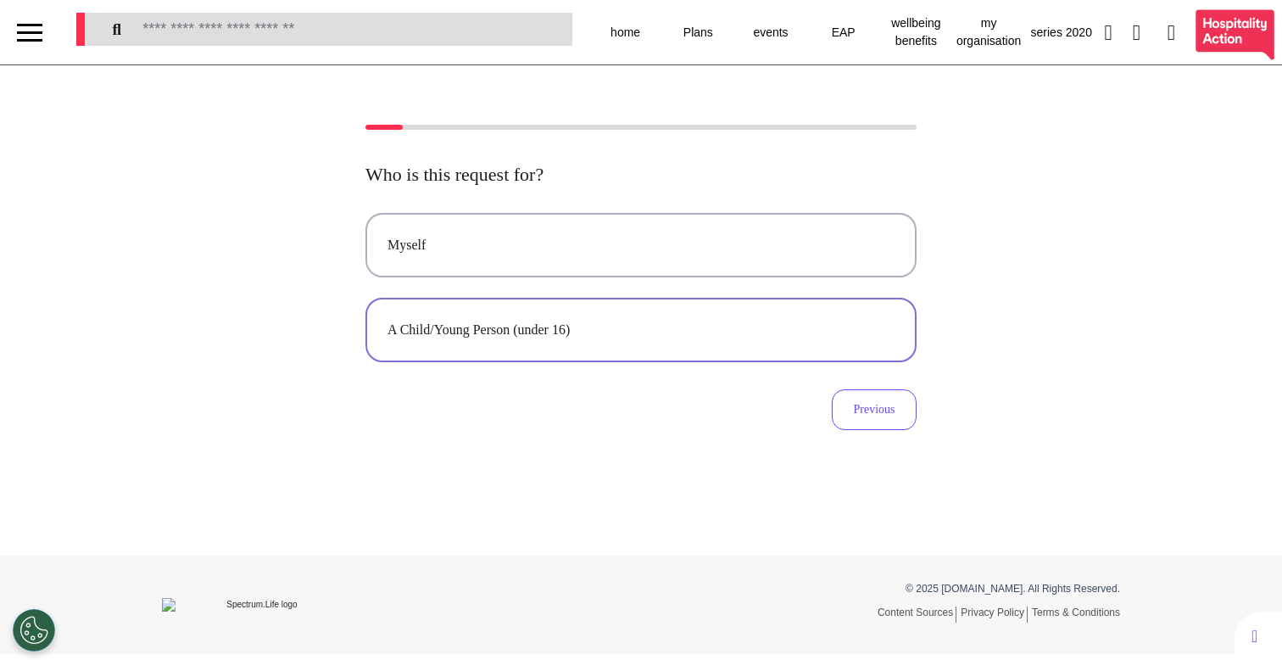
click at [511, 329] on div "A Child/Young Person (under 16)" at bounding box center [641, 330] width 507 height 20
select select "******"
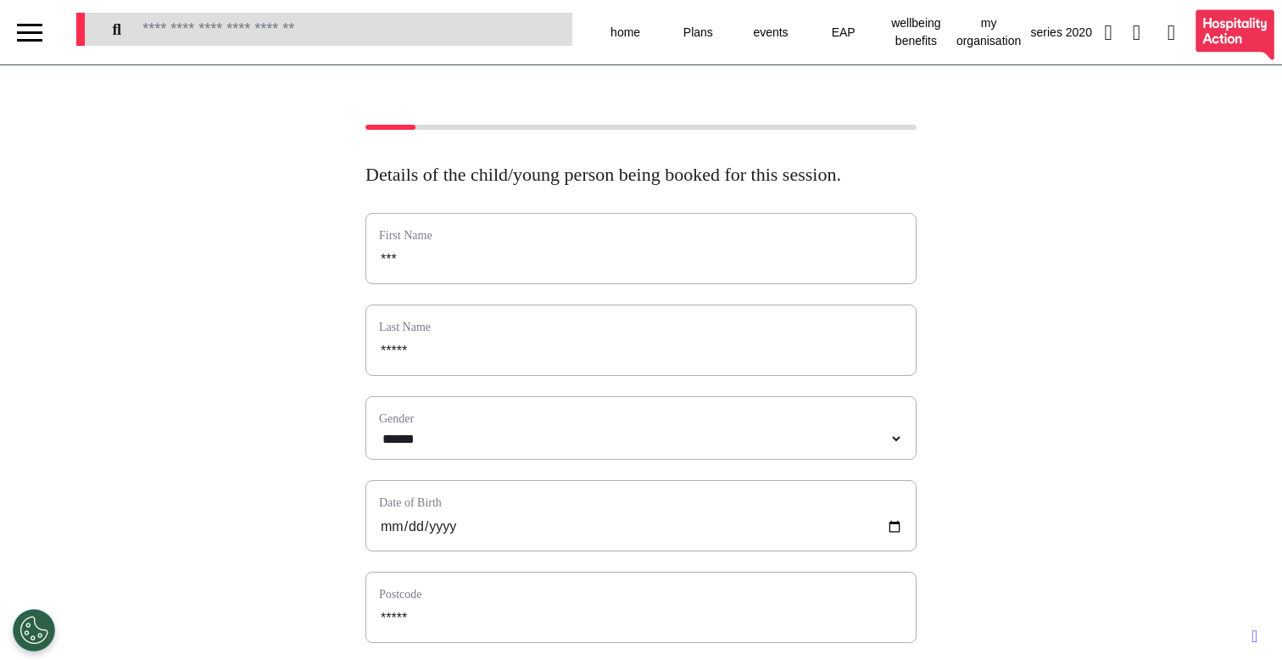
scroll to position [617, 0]
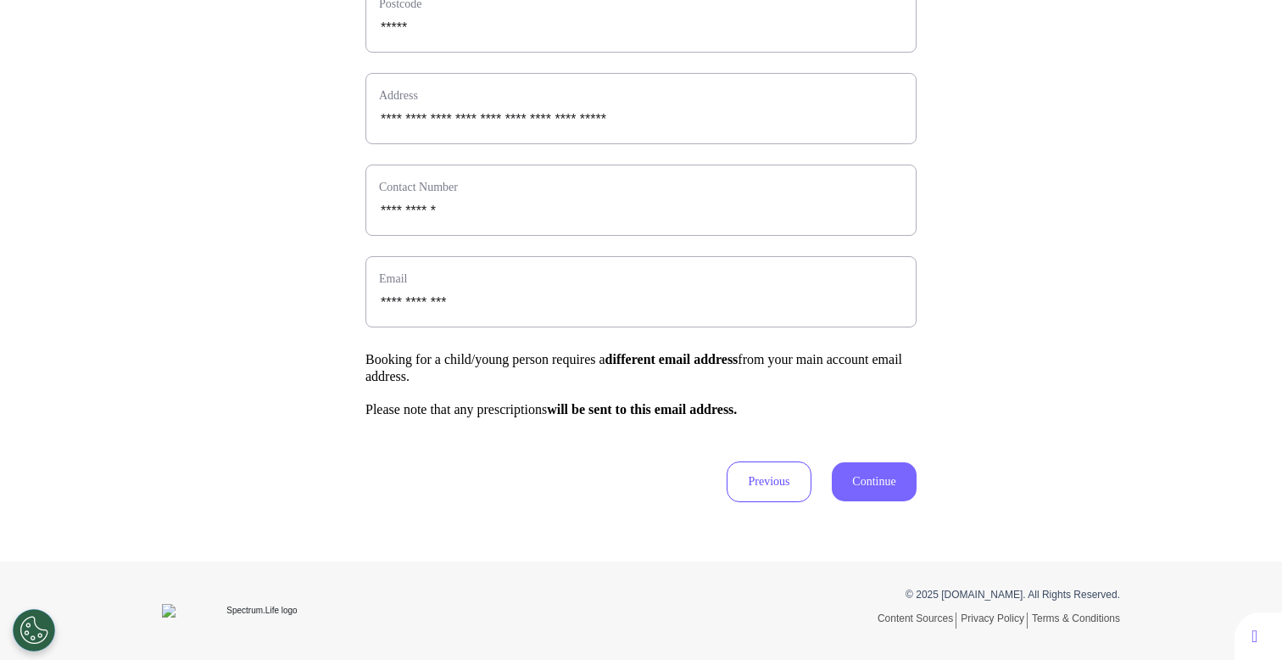
click at [862, 474] on button "Continue" at bounding box center [874, 481] width 85 height 39
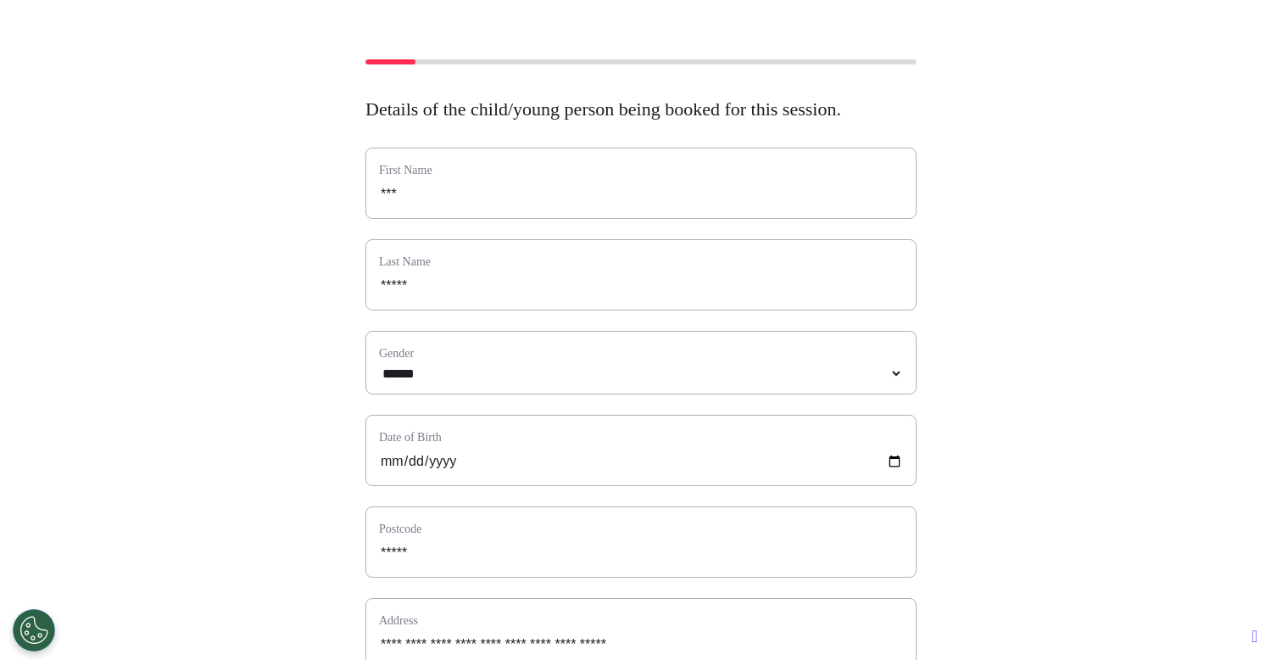
scroll to position [0, 0]
